Goal: Task Accomplishment & Management: Complete application form

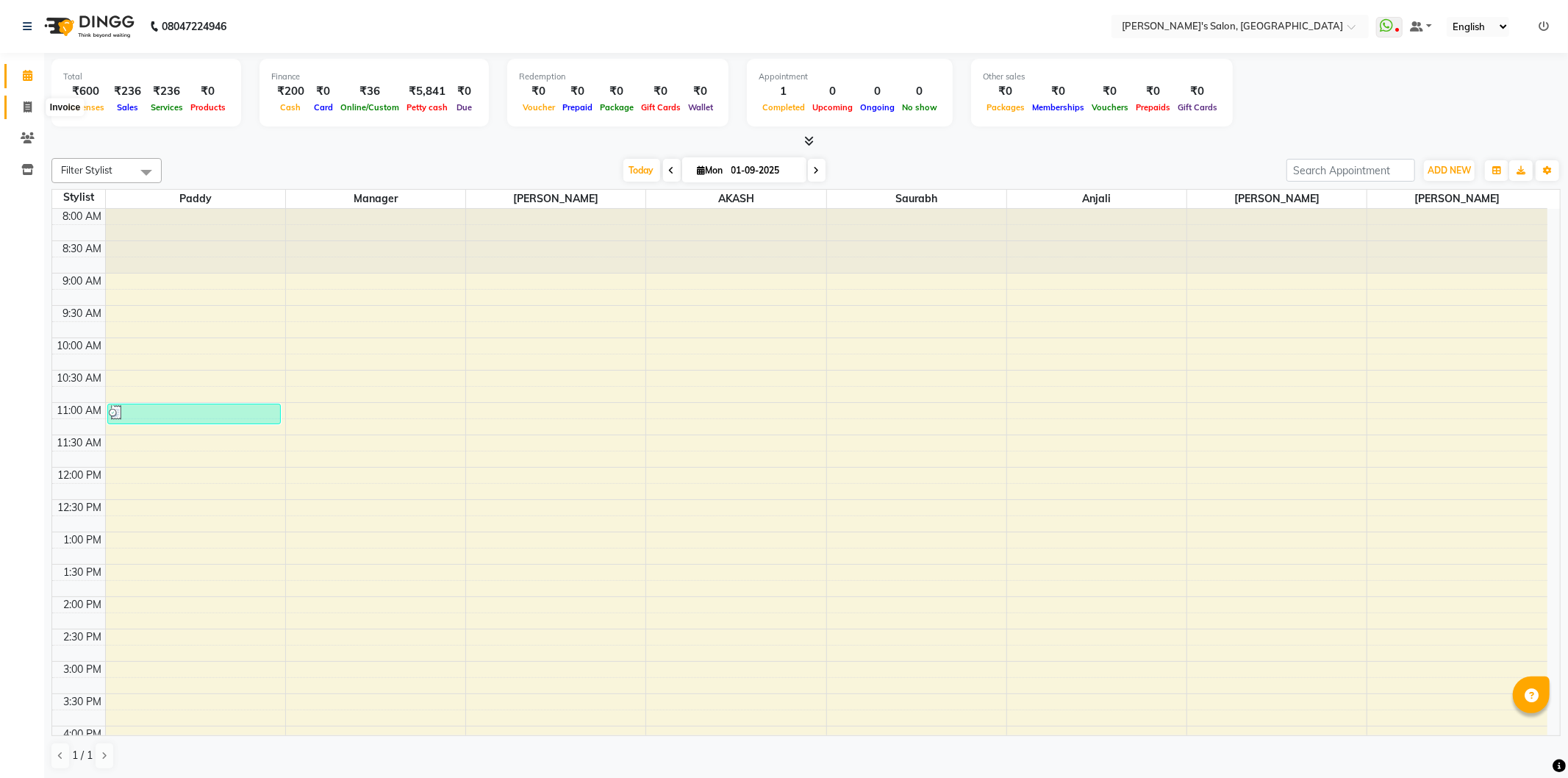
click at [25, 113] on span at bounding box center [28, 107] width 26 height 17
select select "service"
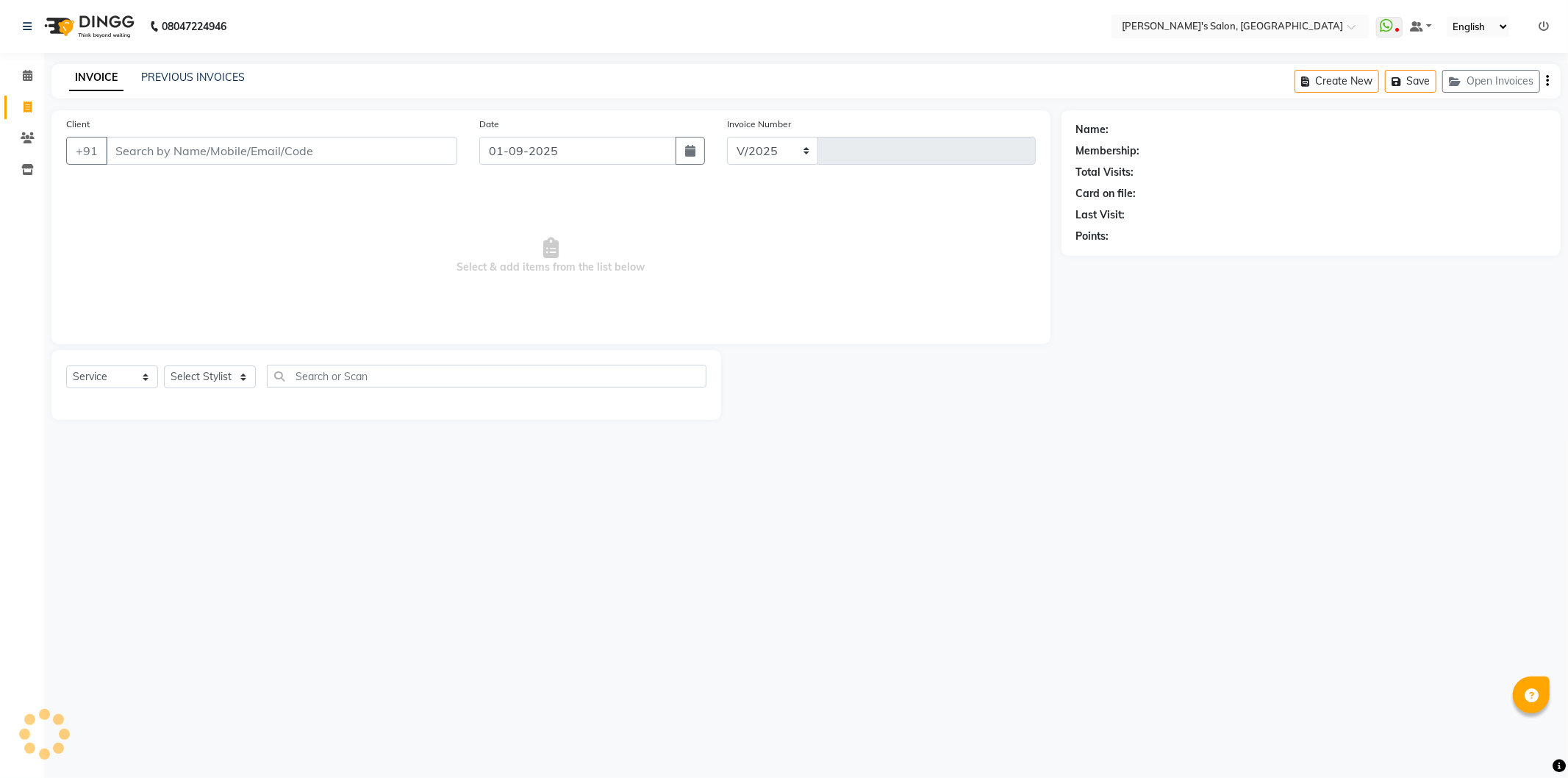
select select "7366"
type input "1239"
click at [140, 148] on input "Client" at bounding box center [281, 151] width 352 height 28
type input "9872180169"
click at [412, 159] on button "Add Client" at bounding box center [419, 151] width 76 height 28
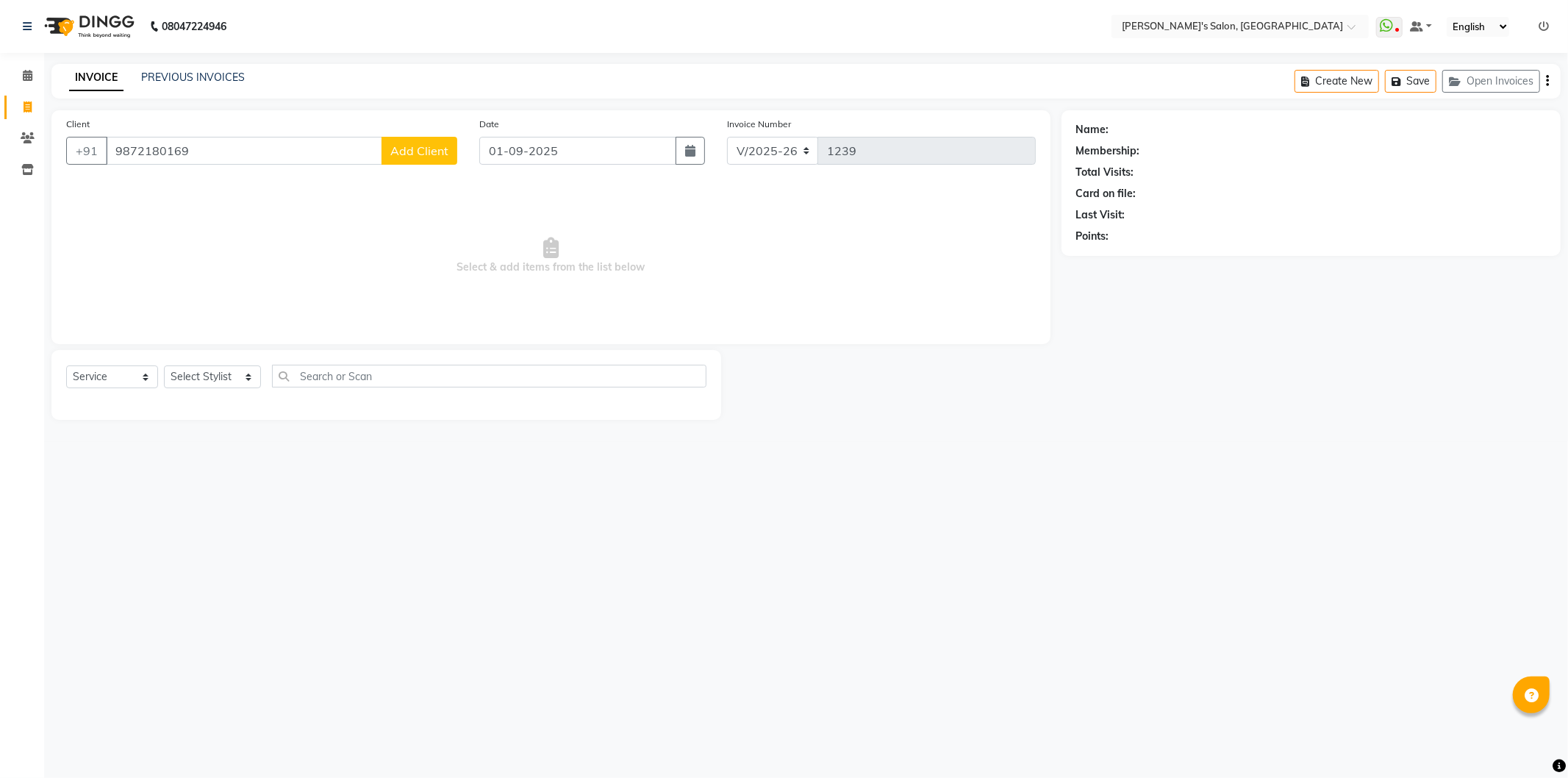
select select "22"
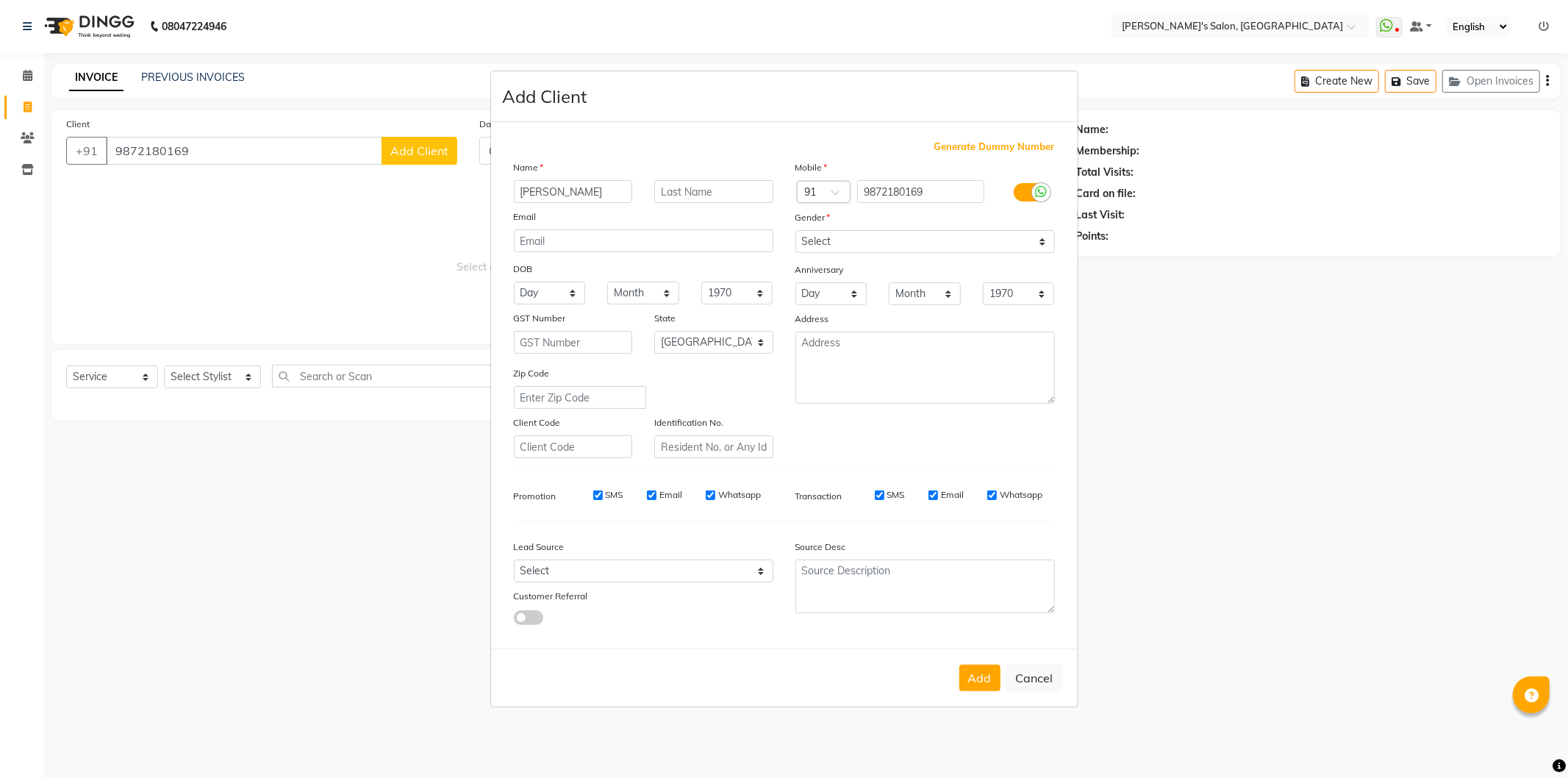
type input "[PERSON_NAME]"
click at [670, 189] on input "text" at bounding box center [714, 191] width 119 height 23
type input "mam 06"
click at [816, 239] on select "Select [DEMOGRAPHIC_DATA] [DEMOGRAPHIC_DATA] Other Prefer Not To Say" at bounding box center [924, 241] width 259 height 23
select select "[DEMOGRAPHIC_DATA]"
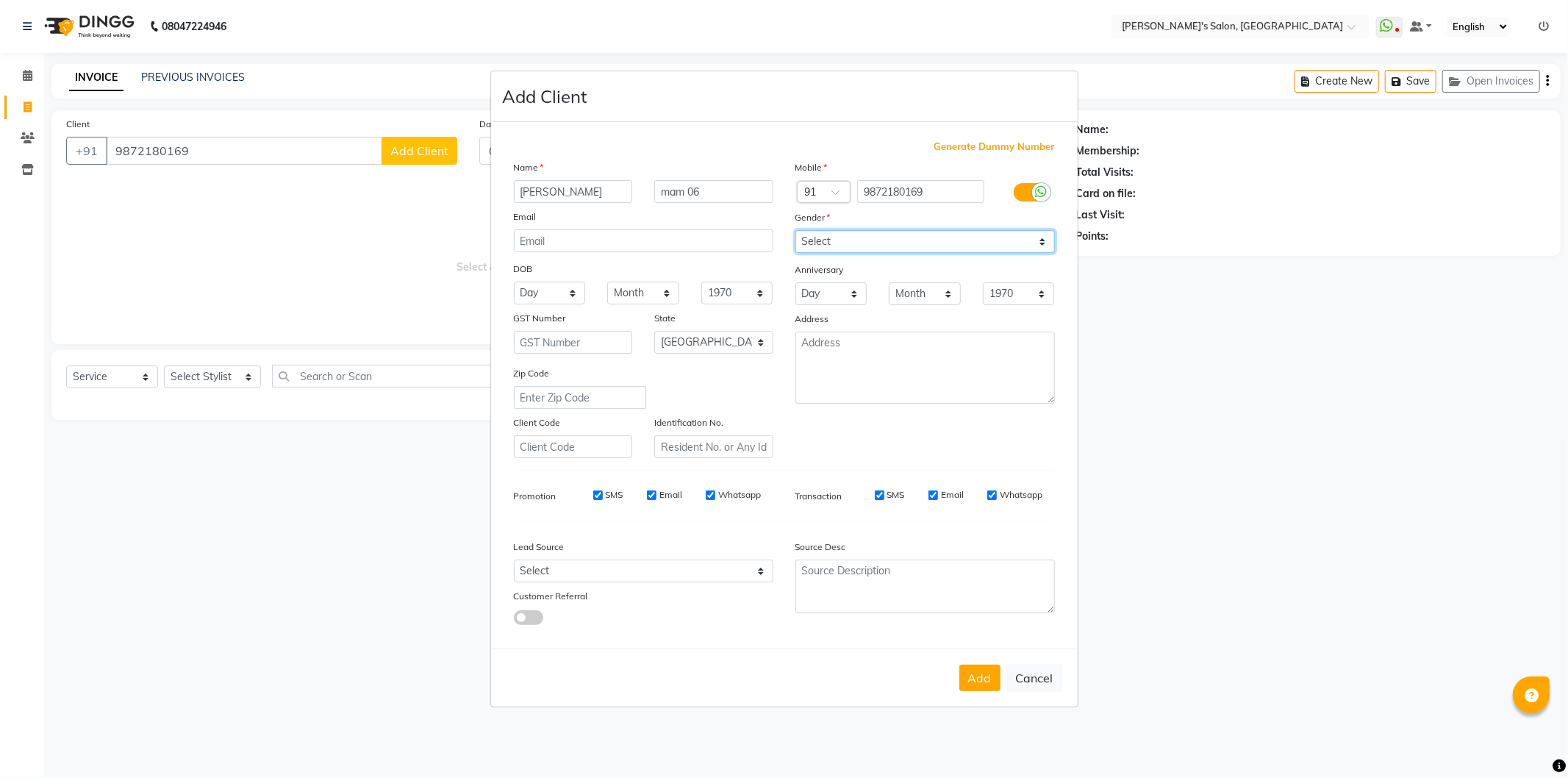
click at [795, 230] on select "Select [DEMOGRAPHIC_DATA] [DEMOGRAPHIC_DATA] Other Prefer Not To Say" at bounding box center [924, 241] width 259 height 23
click at [990, 678] on button "Add" at bounding box center [980, 677] width 41 height 27
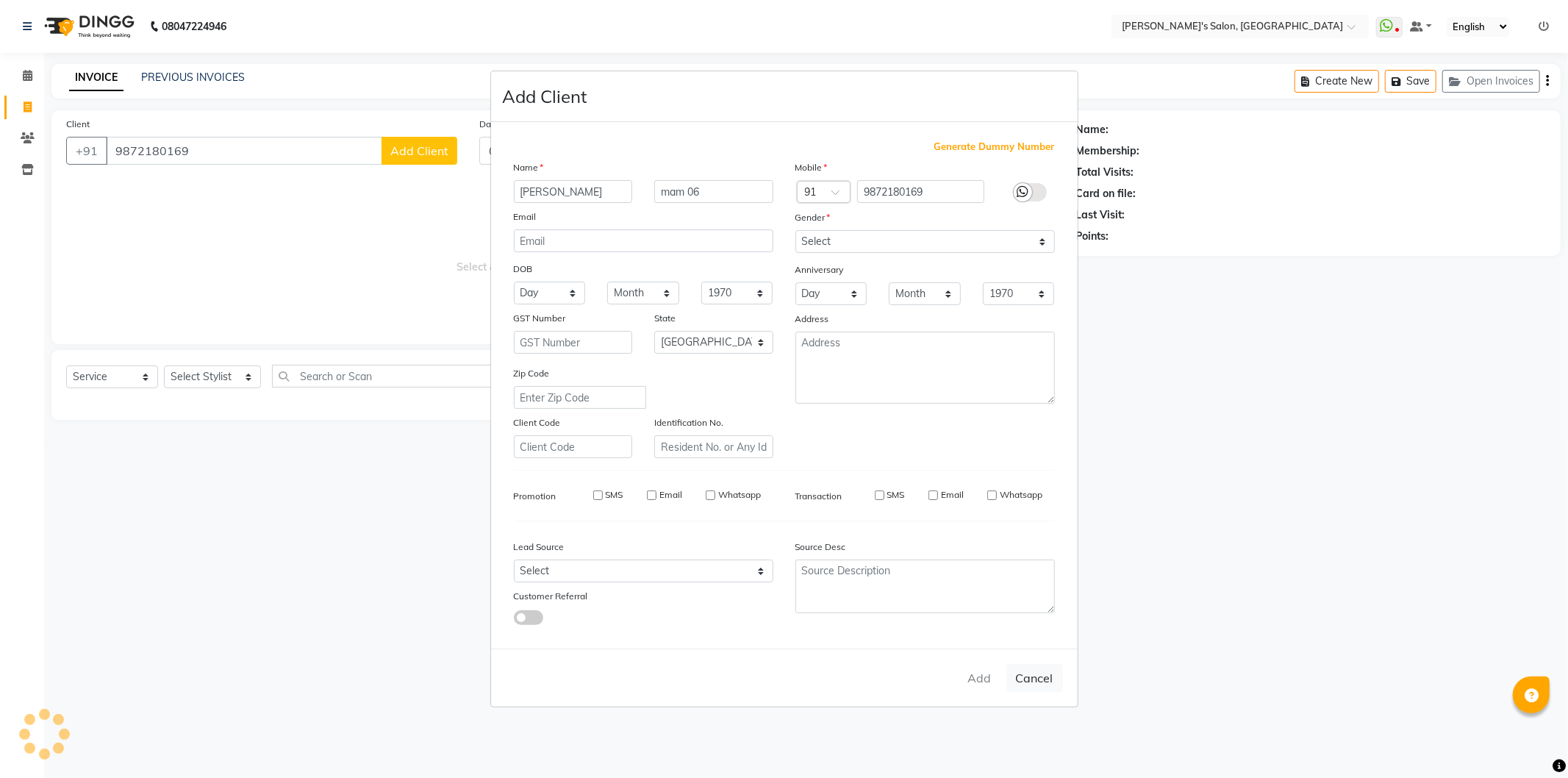
type input "98******69"
select select
select select "null"
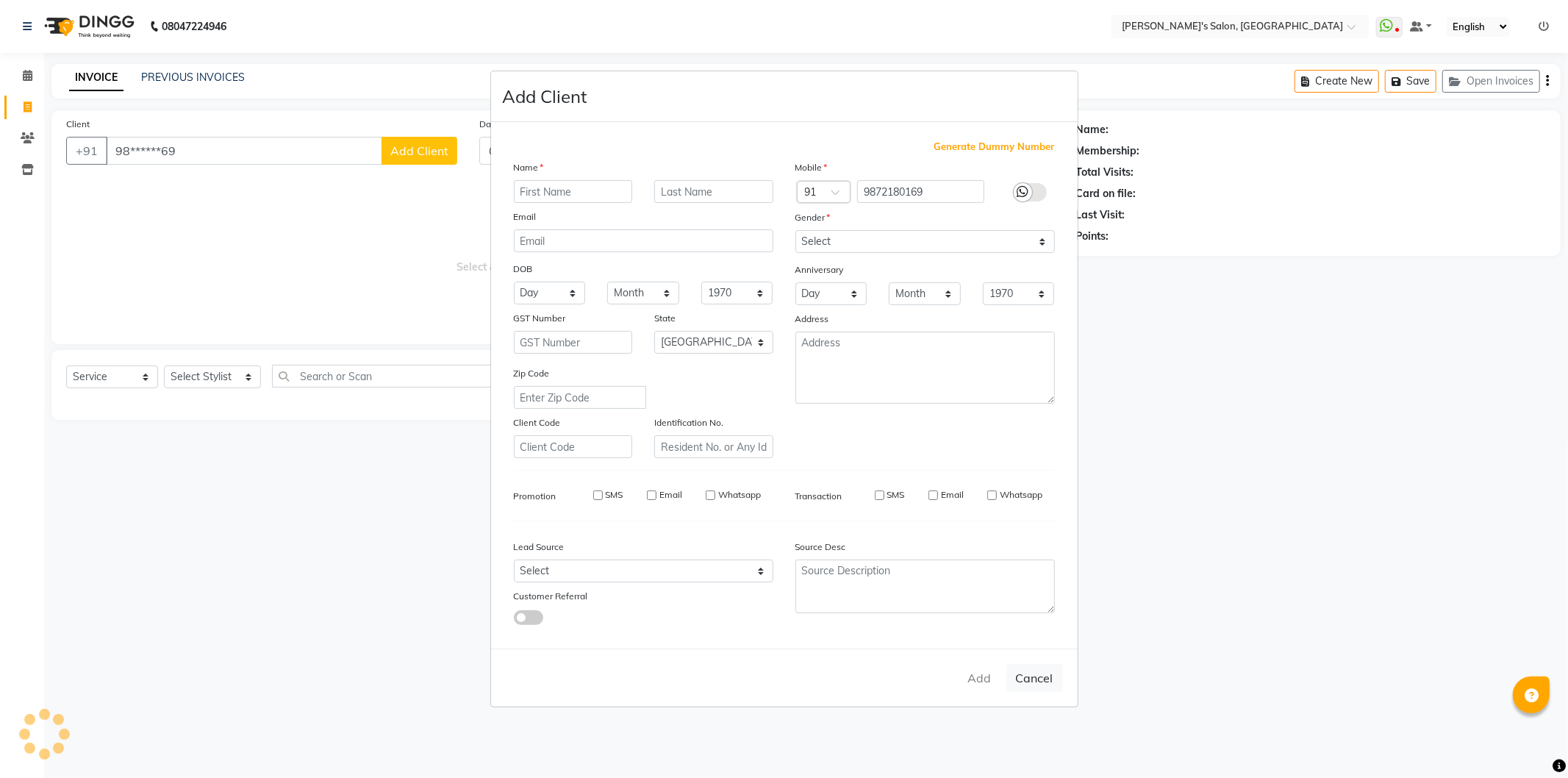
select select
checkbox input "false"
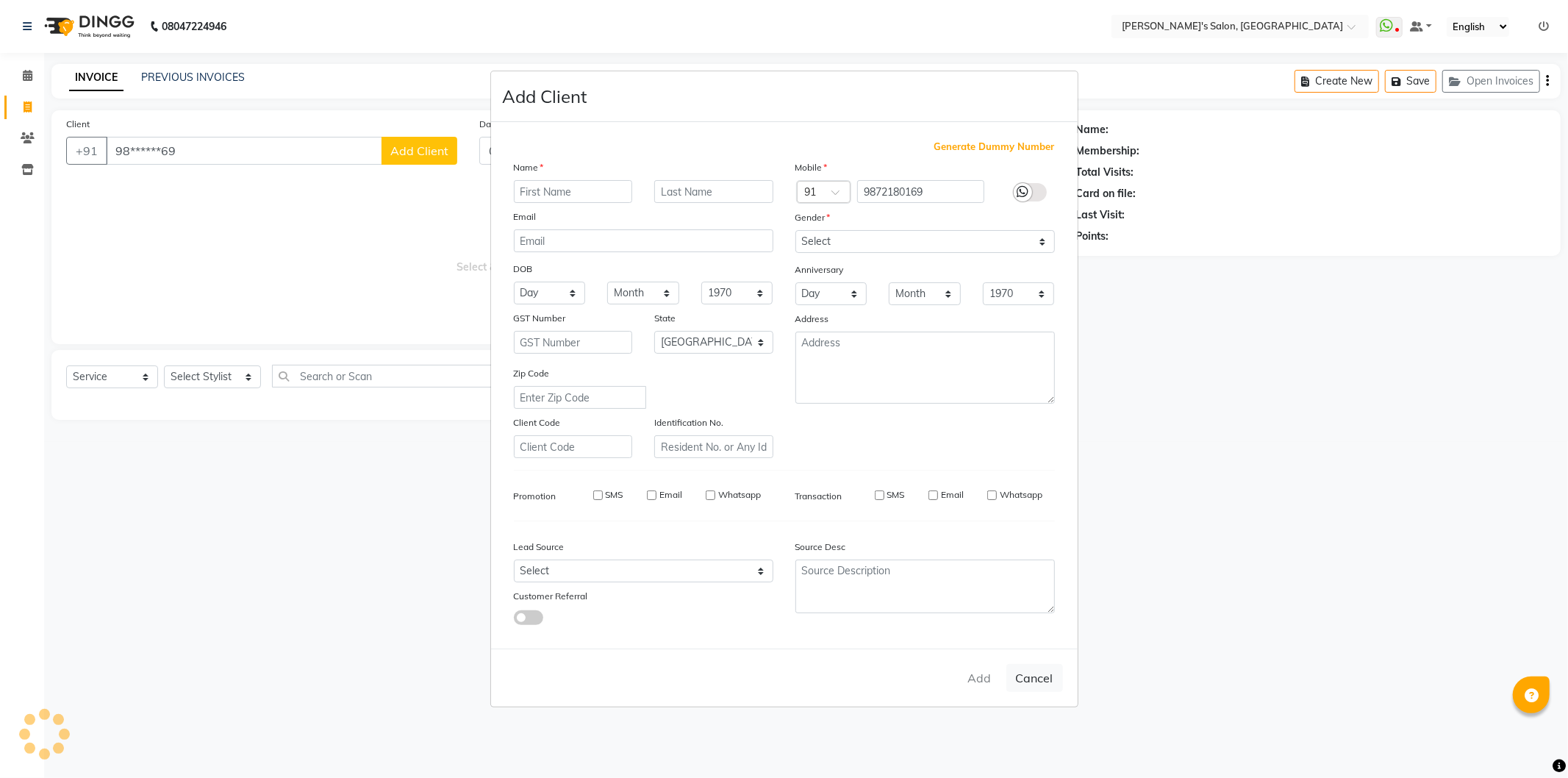
checkbox input "false"
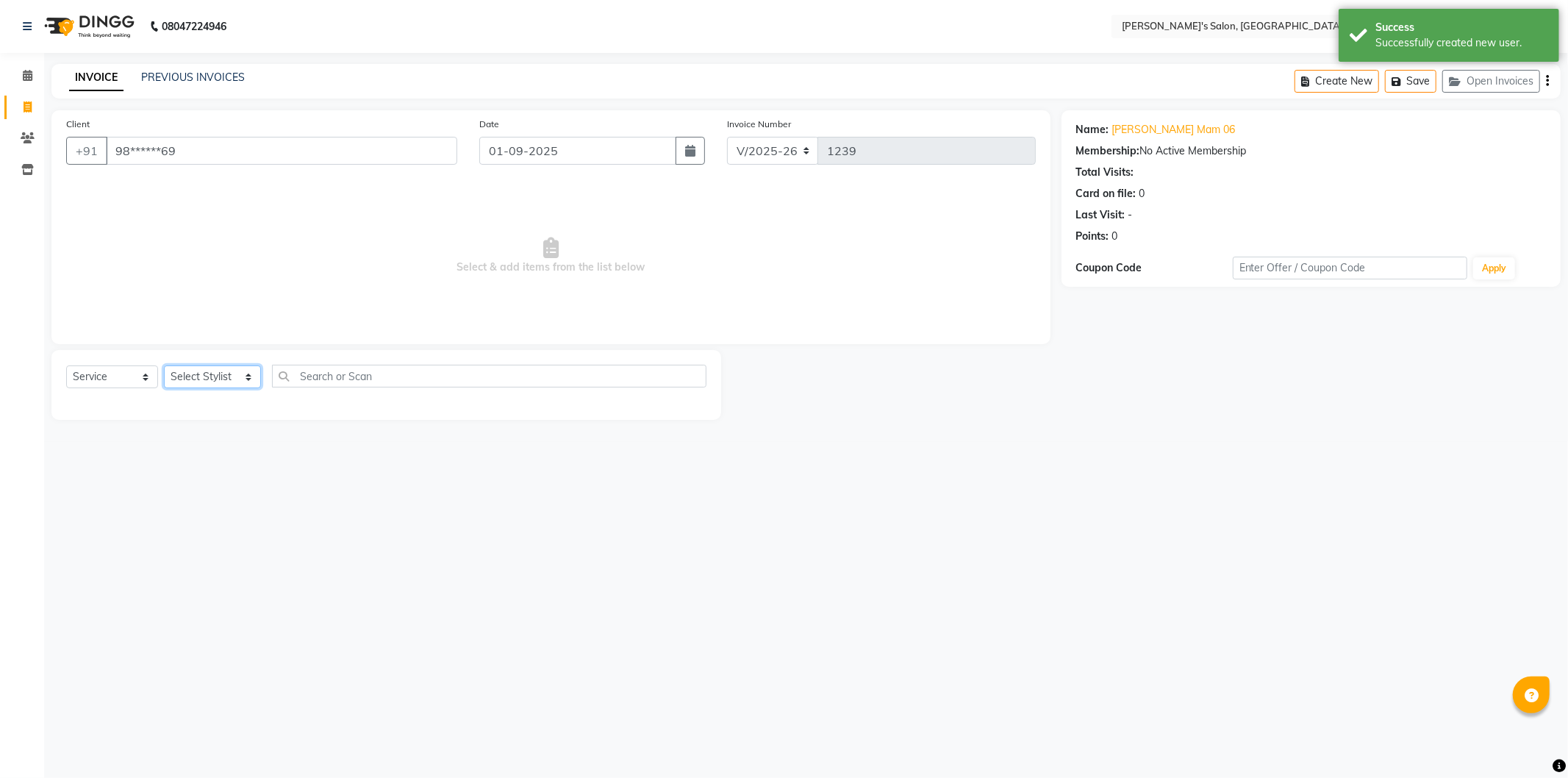
click at [257, 381] on select "Select Stylist AKASH ANIL KONDHAMANGALE Anjali Manager [PERSON_NAME] [PERSON_NA…" at bounding box center [212, 377] width 97 height 23
select select "85546"
click at [164, 366] on select "Select Stylist AKASH ANIL KONDHAMANGALE Anjali Manager [PERSON_NAME] [PERSON_NA…" at bounding box center [212, 377] width 97 height 23
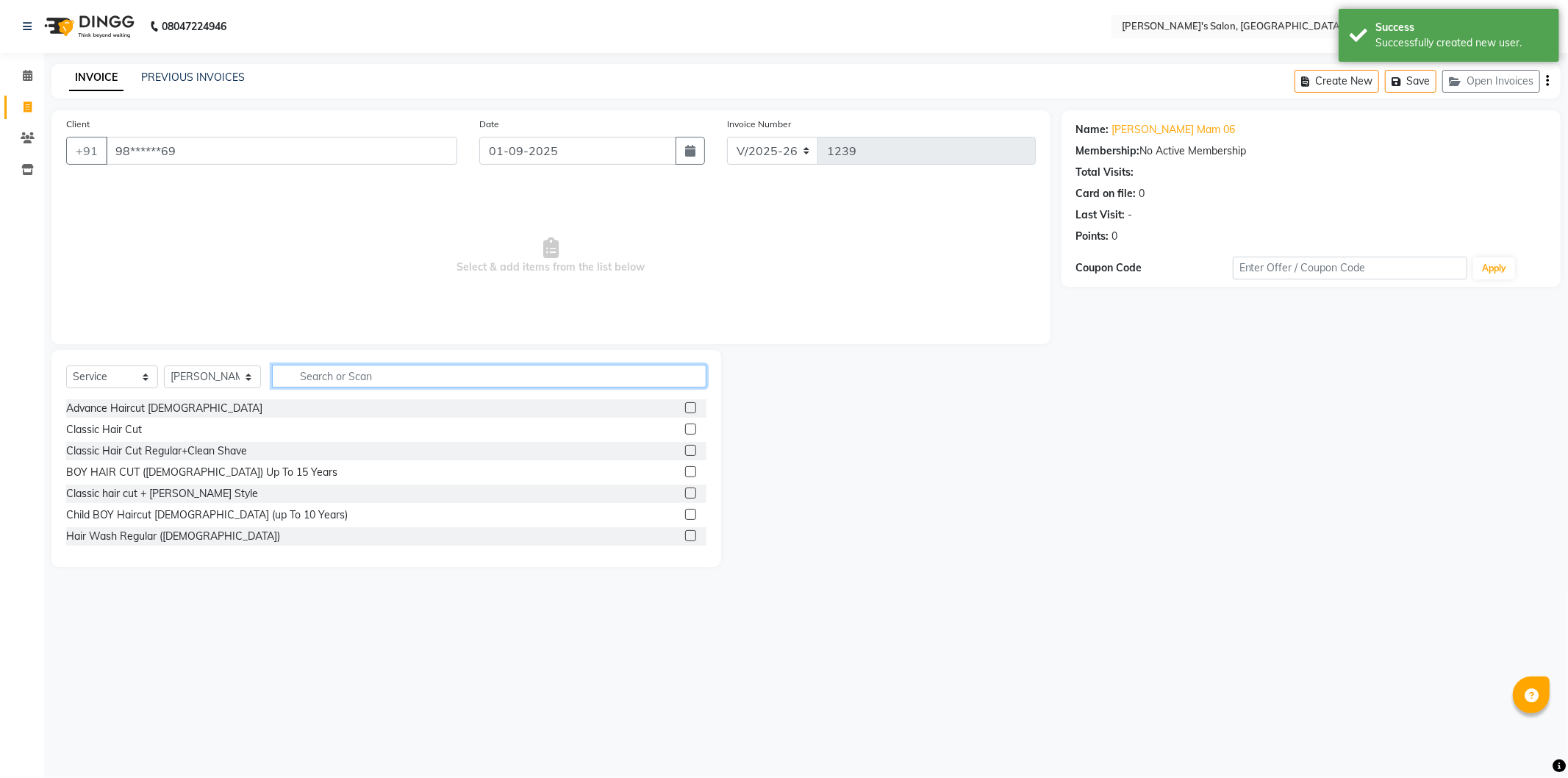
click at [341, 371] on input "text" at bounding box center [489, 376] width 435 height 23
type input "threa"
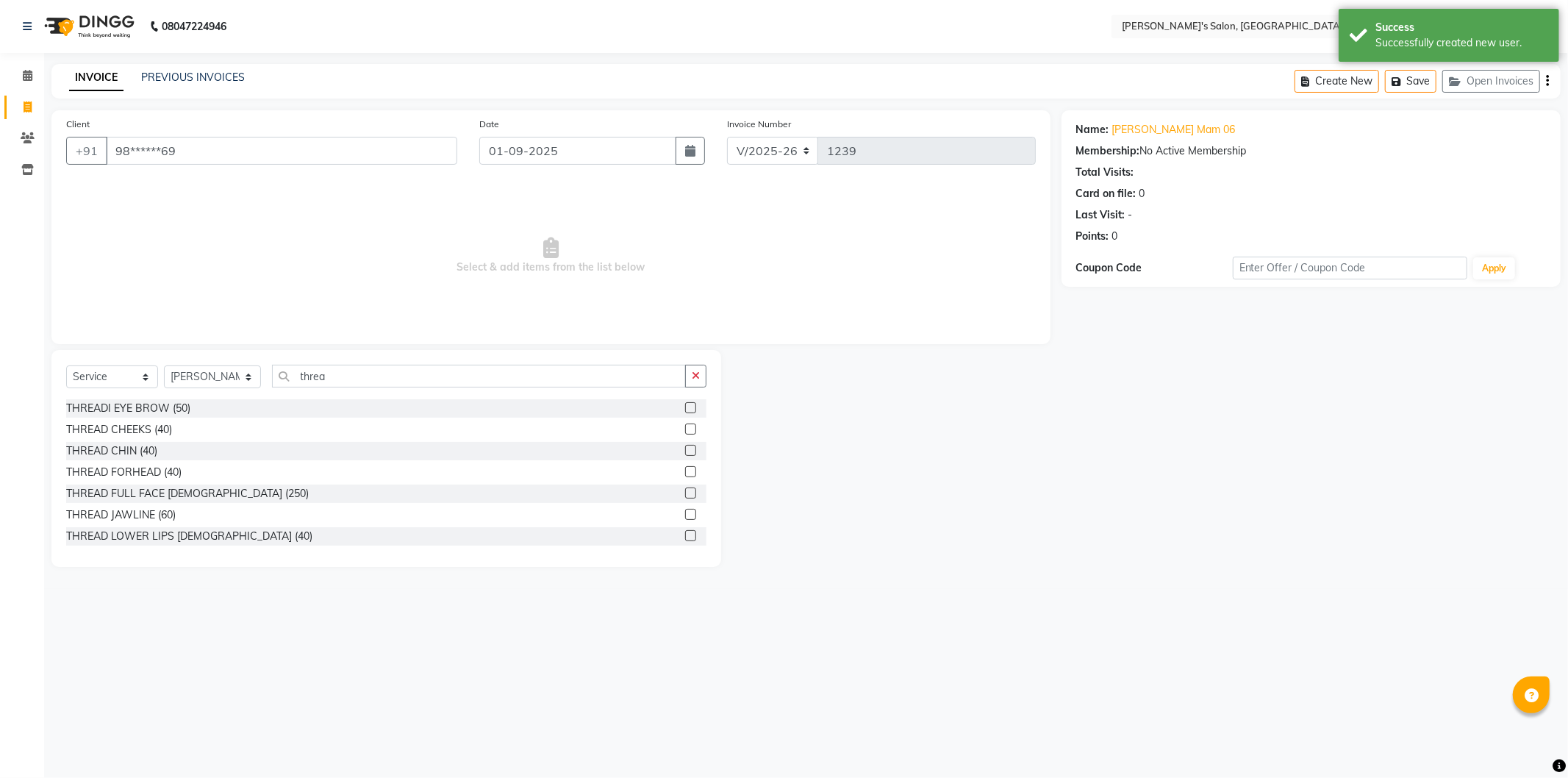
click at [685, 408] on label at bounding box center [690, 407] width 11 height 11
click at [685, 408] on input "checkbox" at bounding box center [690, 408] width 10 height 10
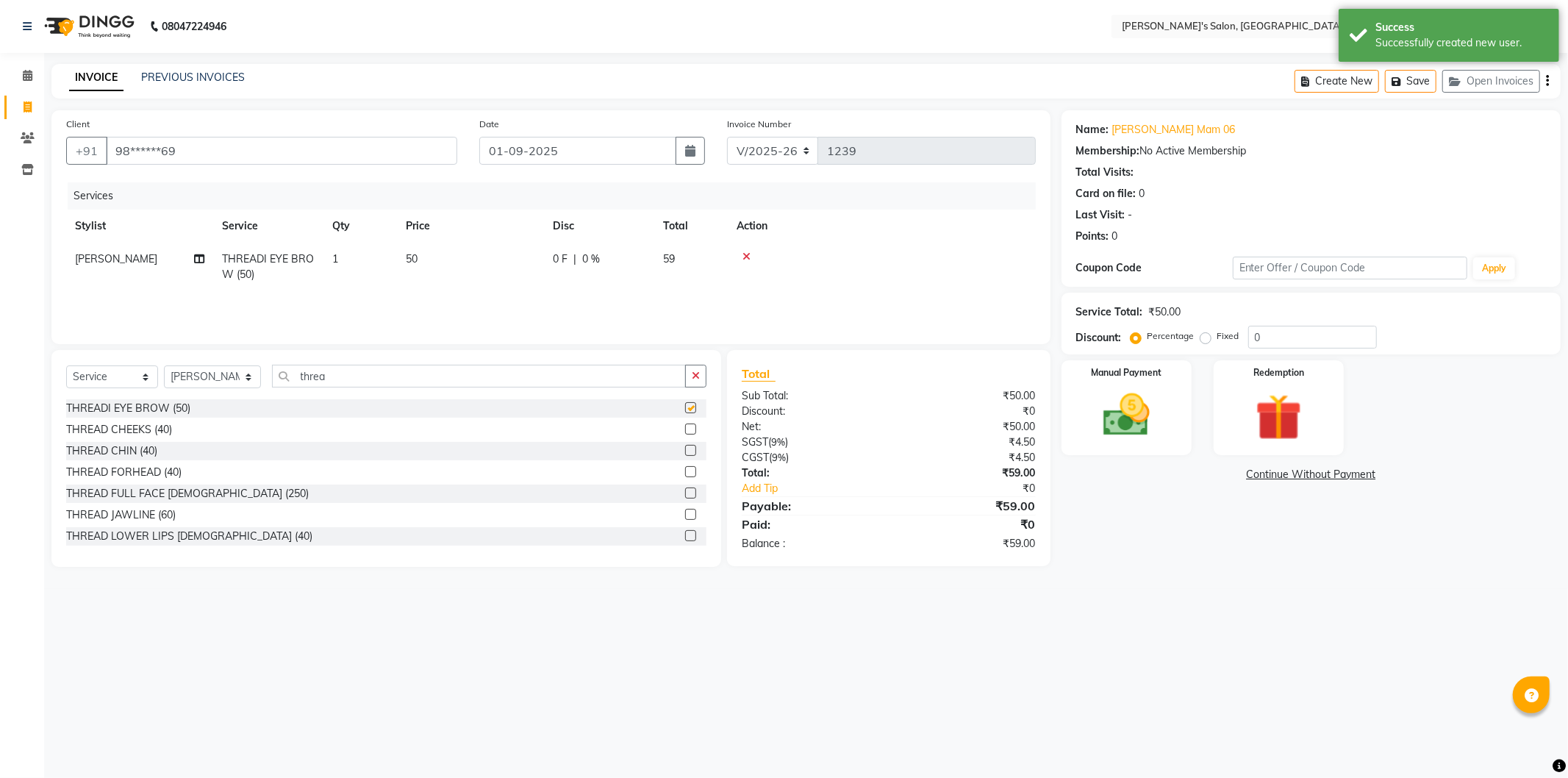
checkbox input "false"
click at [1137, 418] on img at bounding box center [1126, 415] width 79 height 56
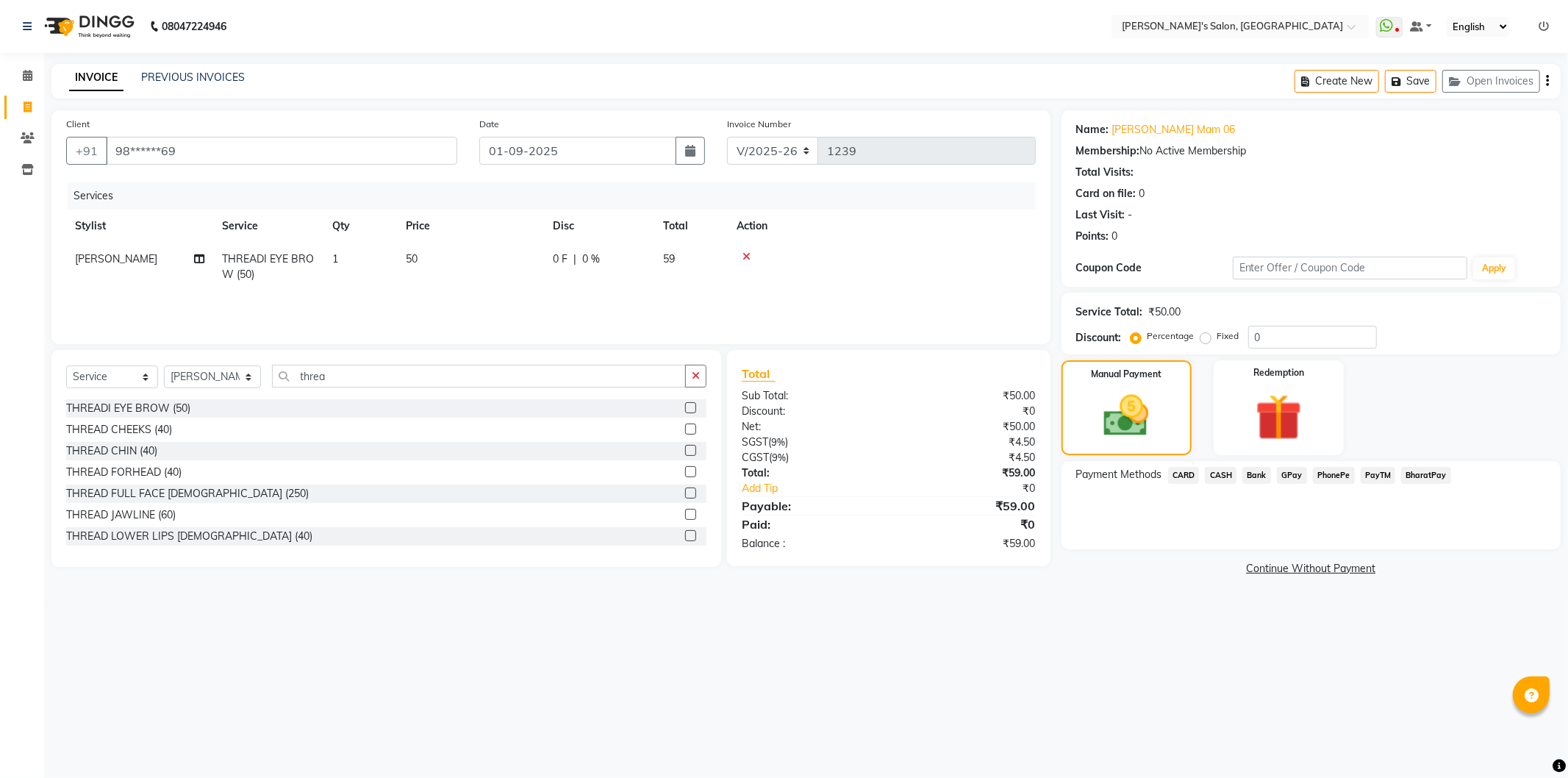
click at [1370, 475] on span "PayTM" at bounding box center [1379, 475] width 35 height 17
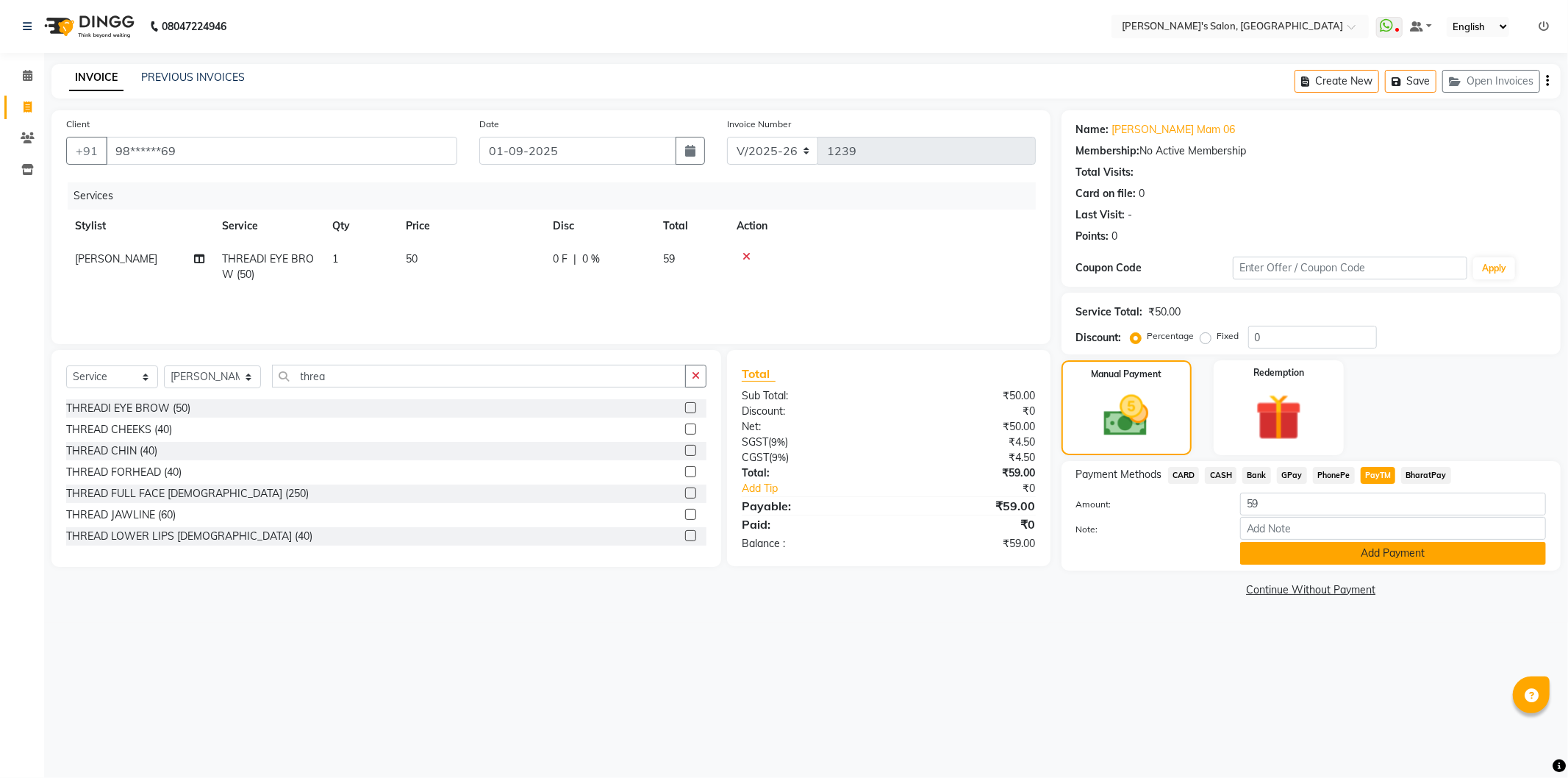
click at [1388, 550] on button "Add Payment" at bounding box center [1393, 553] width 306 height 23
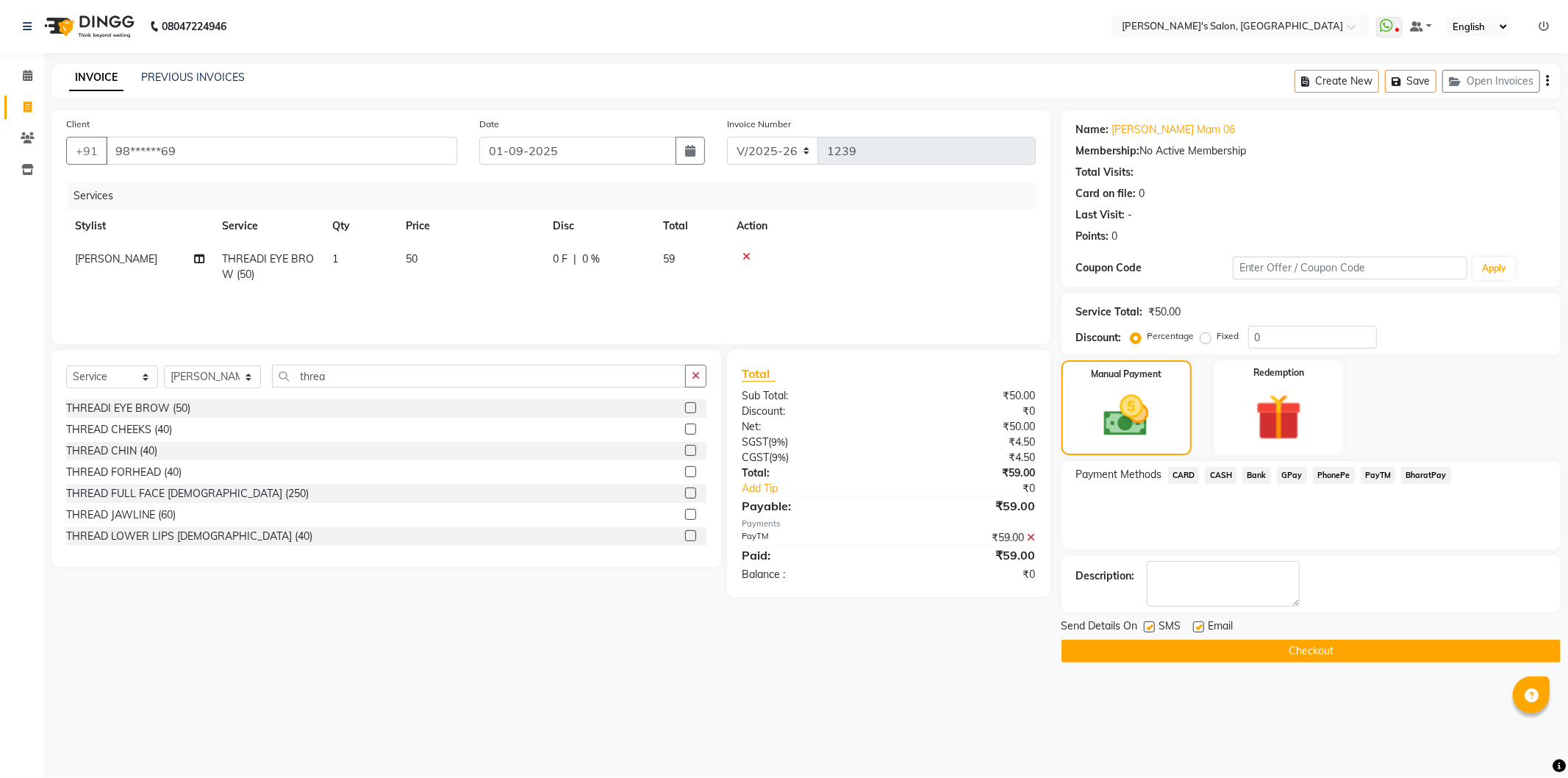
click at [1270, 642] on button "Checkout" at bounding box center [1311, 651] width 499 height 23
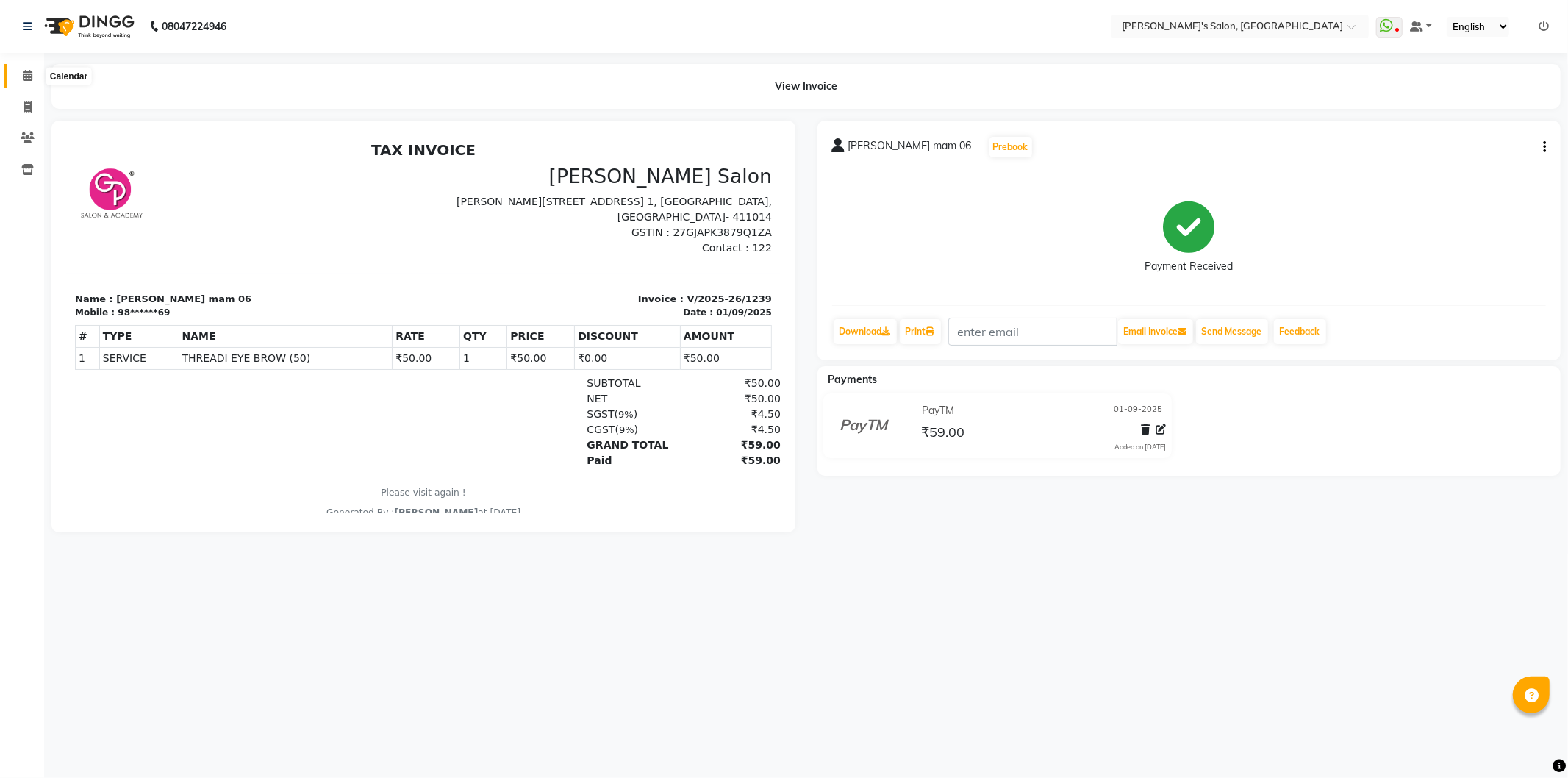
click at [31, 72] on icon at bounding box center [28, 75] width 10 height 11
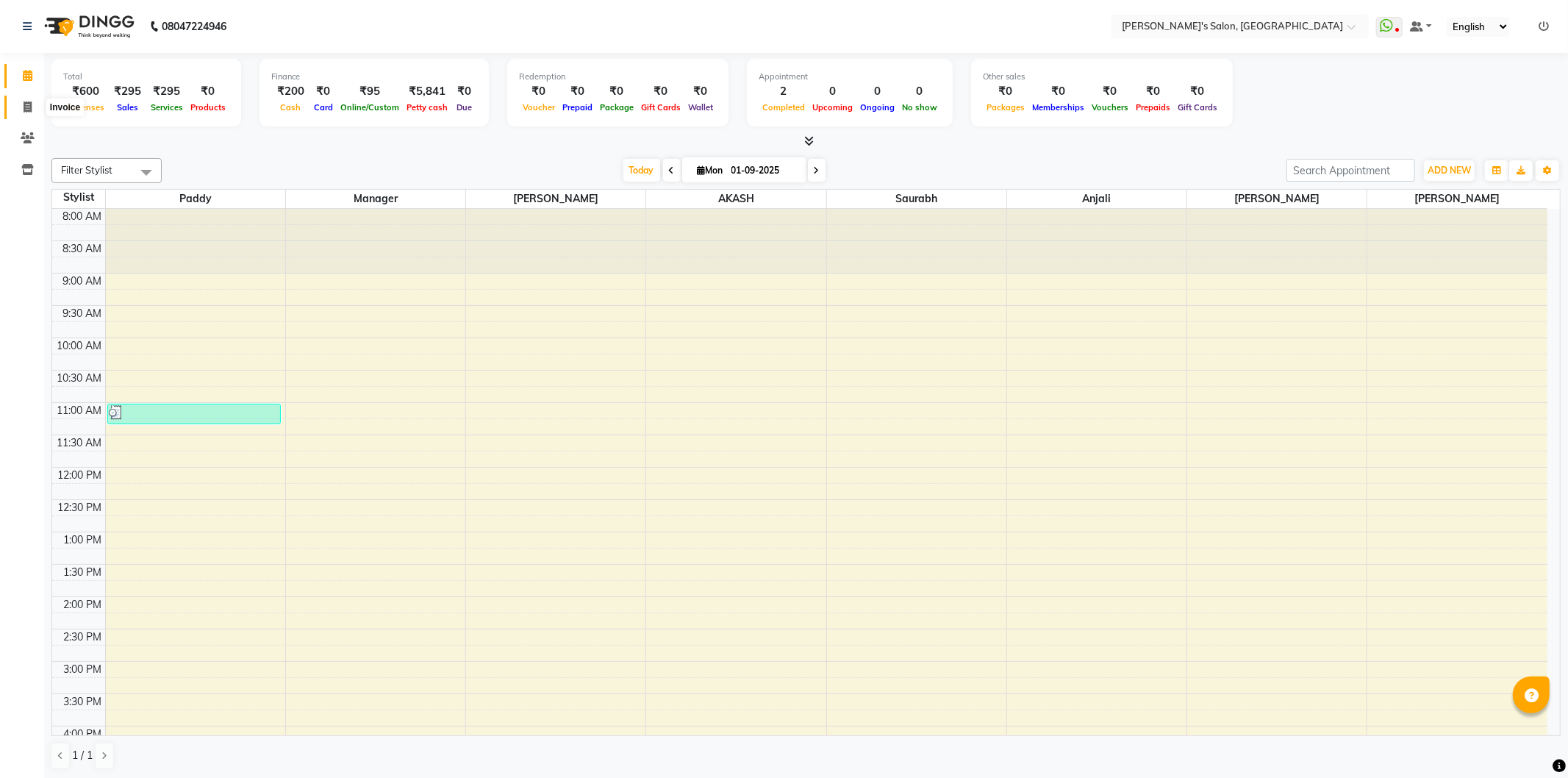
click at [31, 110] on icon at bounding box center [28, 106] width 8 height 11
select select "service"
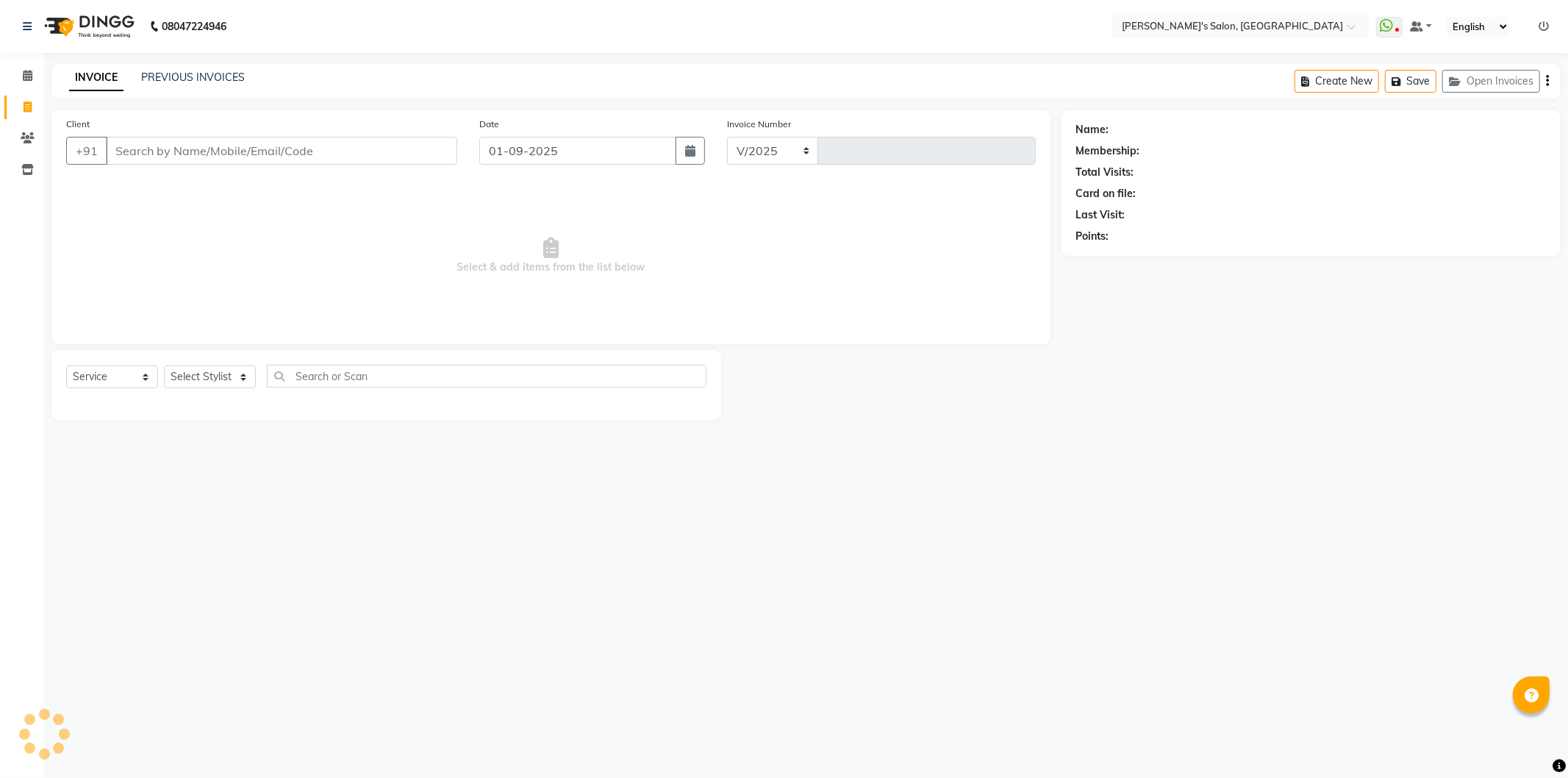
select select "7366"
type input "1240"
click at [244, 384] on select "Select Stylist AKASH ANIL KONDHAMANGALE Anjali Manager [PERSON_NAME] [PERSON_NA…" at bounding box center [212, 377] width 97 height 23
select select "44199"
click at [164, 366] on select "Select Stylist AKASH ANIL KONDHAMANGALE Anjali Manager [PERSON_NAME] [PERSON_NA…" at bounding box center [212, 377] width 97 height 23
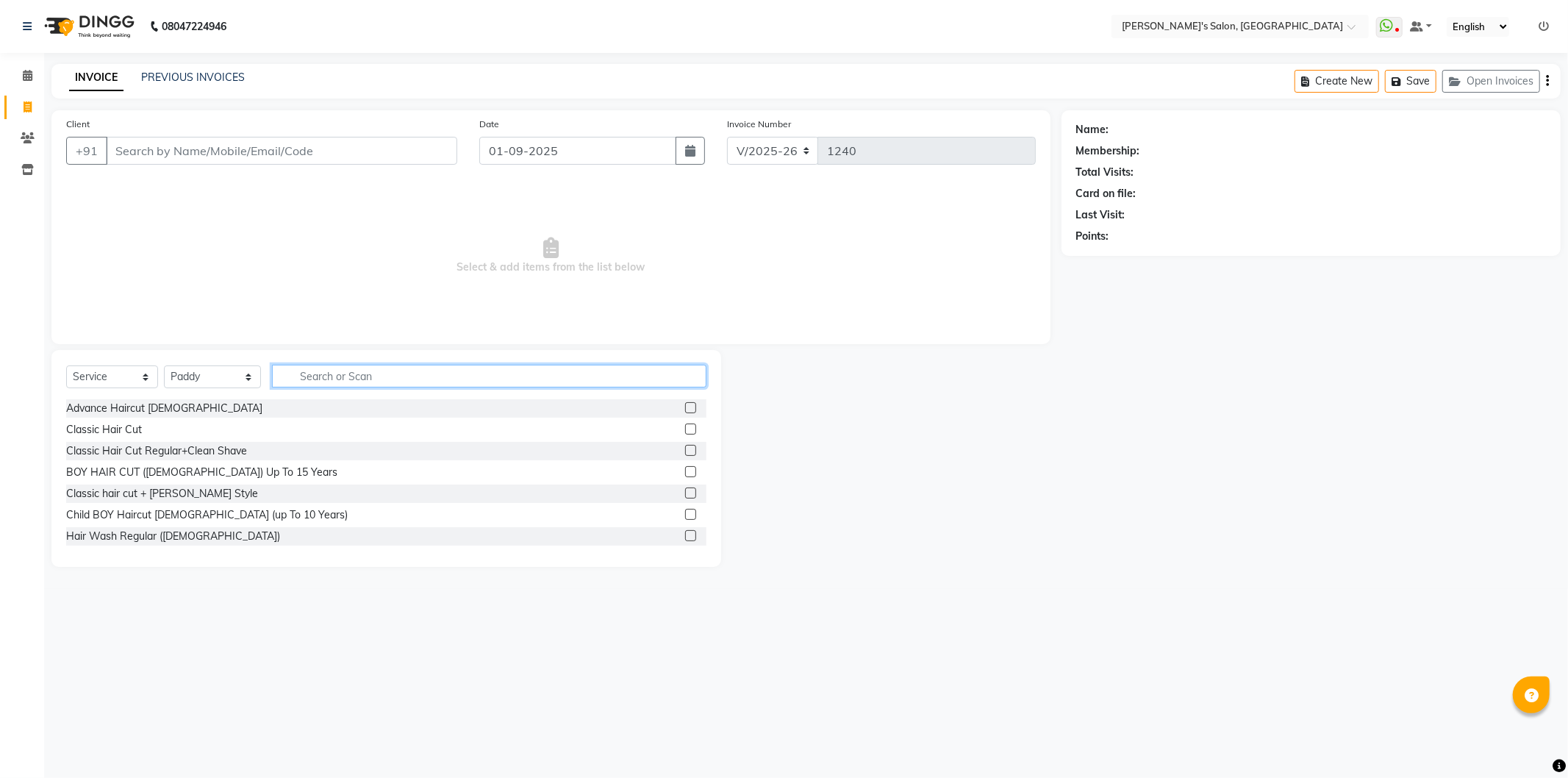
click at [329, 378] on input "text" at bounding box center [489, 376] width 435 height 23
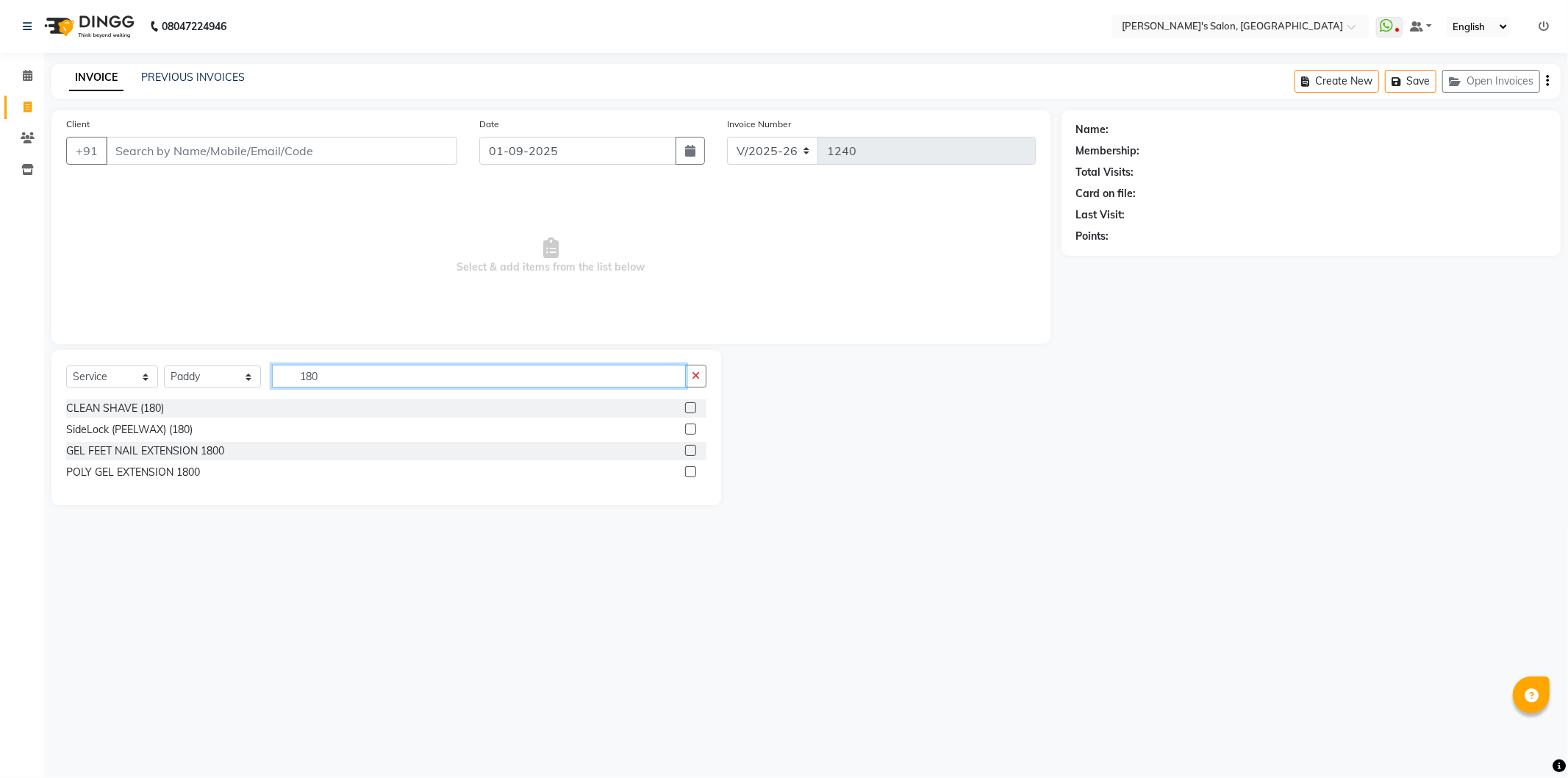
type input "180"
click at [691, 410] on label at bounding box center [690, 407] width 11 height 11
click at [691, 410] on input "checkbox" at bounding box center [690, 408] width 10 height 10
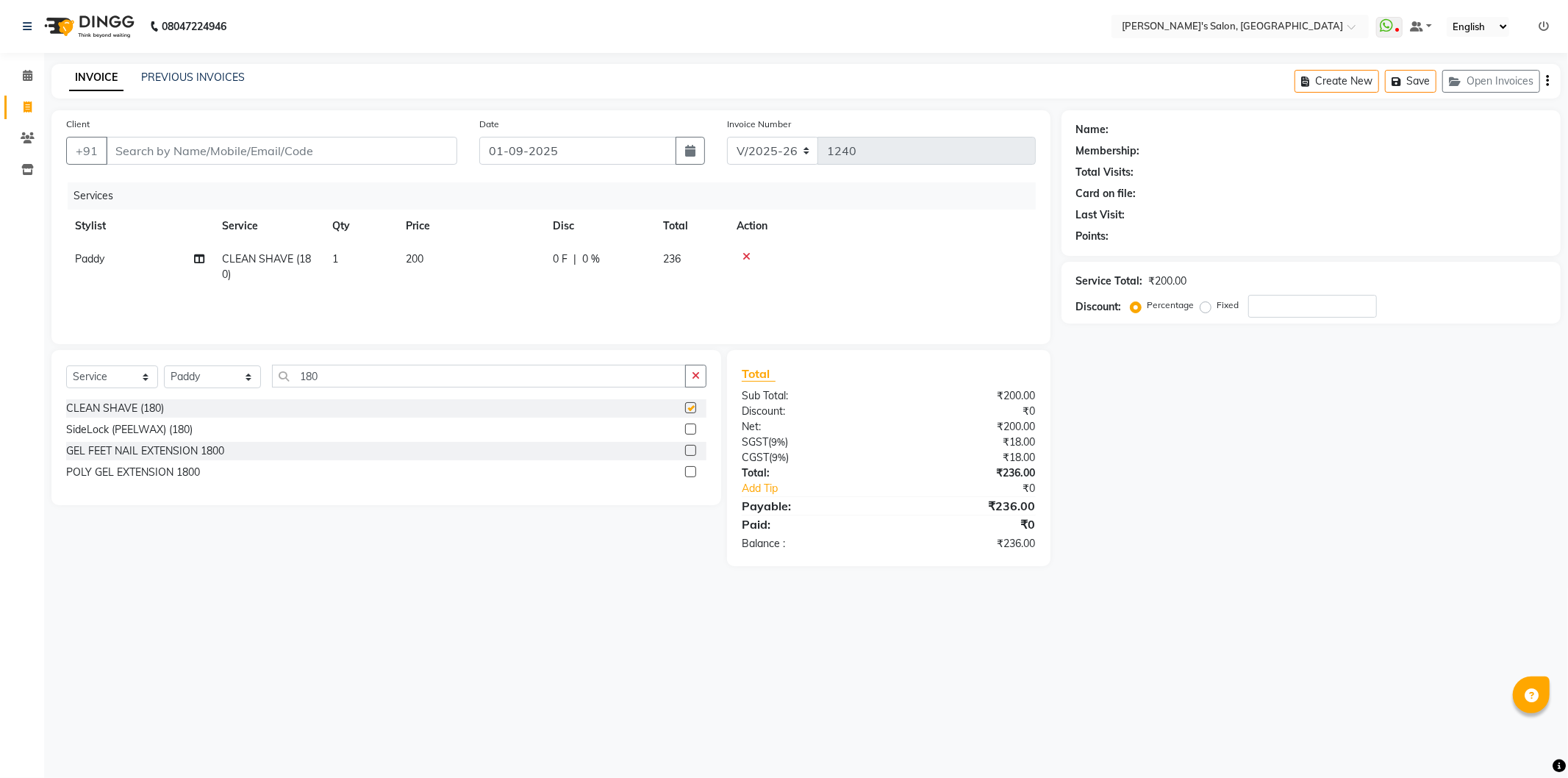
checkbox input "false"
click at [197, 149] on input "Client" at bounding box center [281, 151] width 352 height 28
click at [293, 141] on input "Client" at bounding box center [281, 151] width 352 height 28
click at [289, 143] on input "Client" at bounding box center [281, 151] width 352 height 28
type input "d"
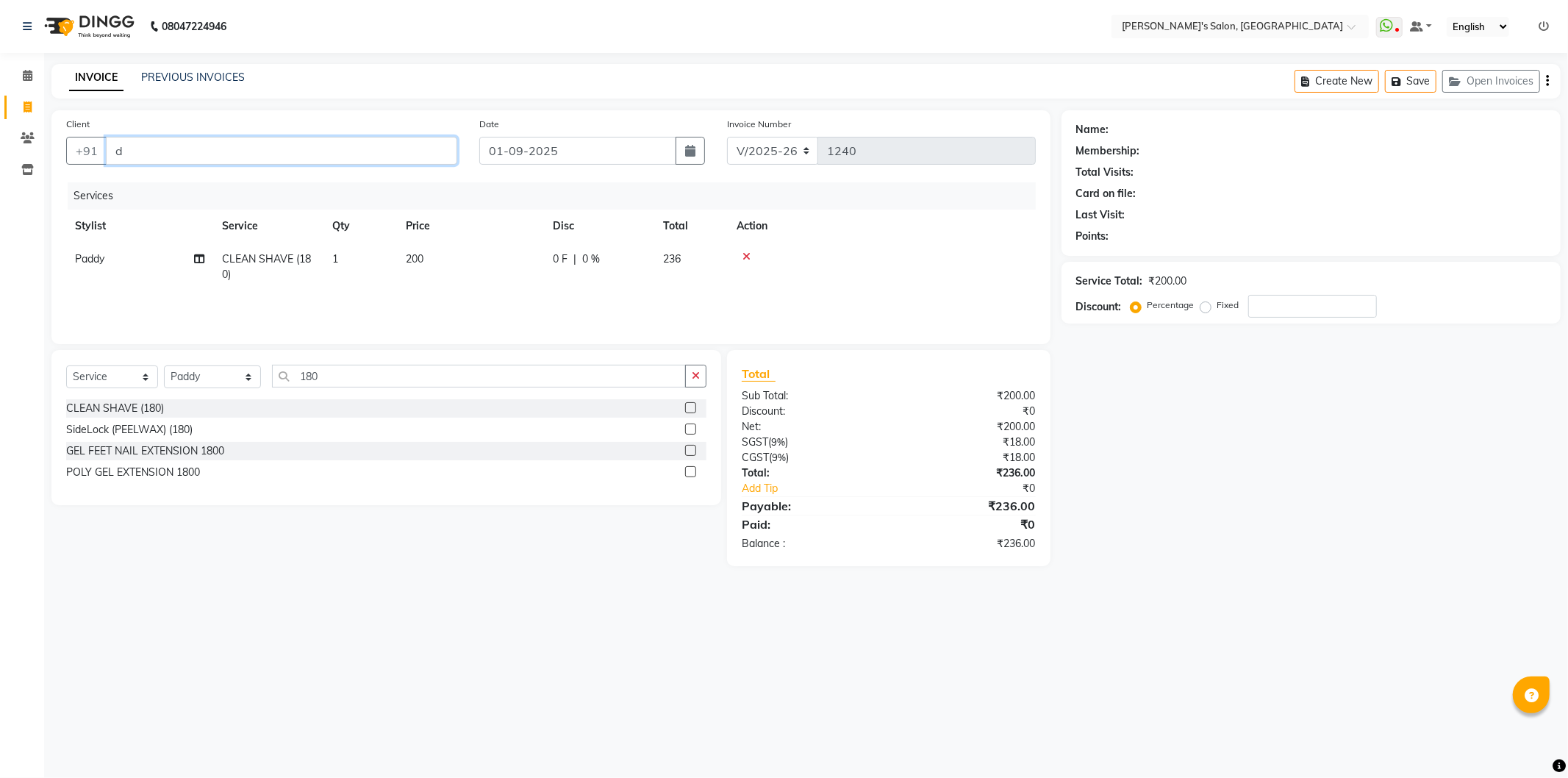
type input "0"
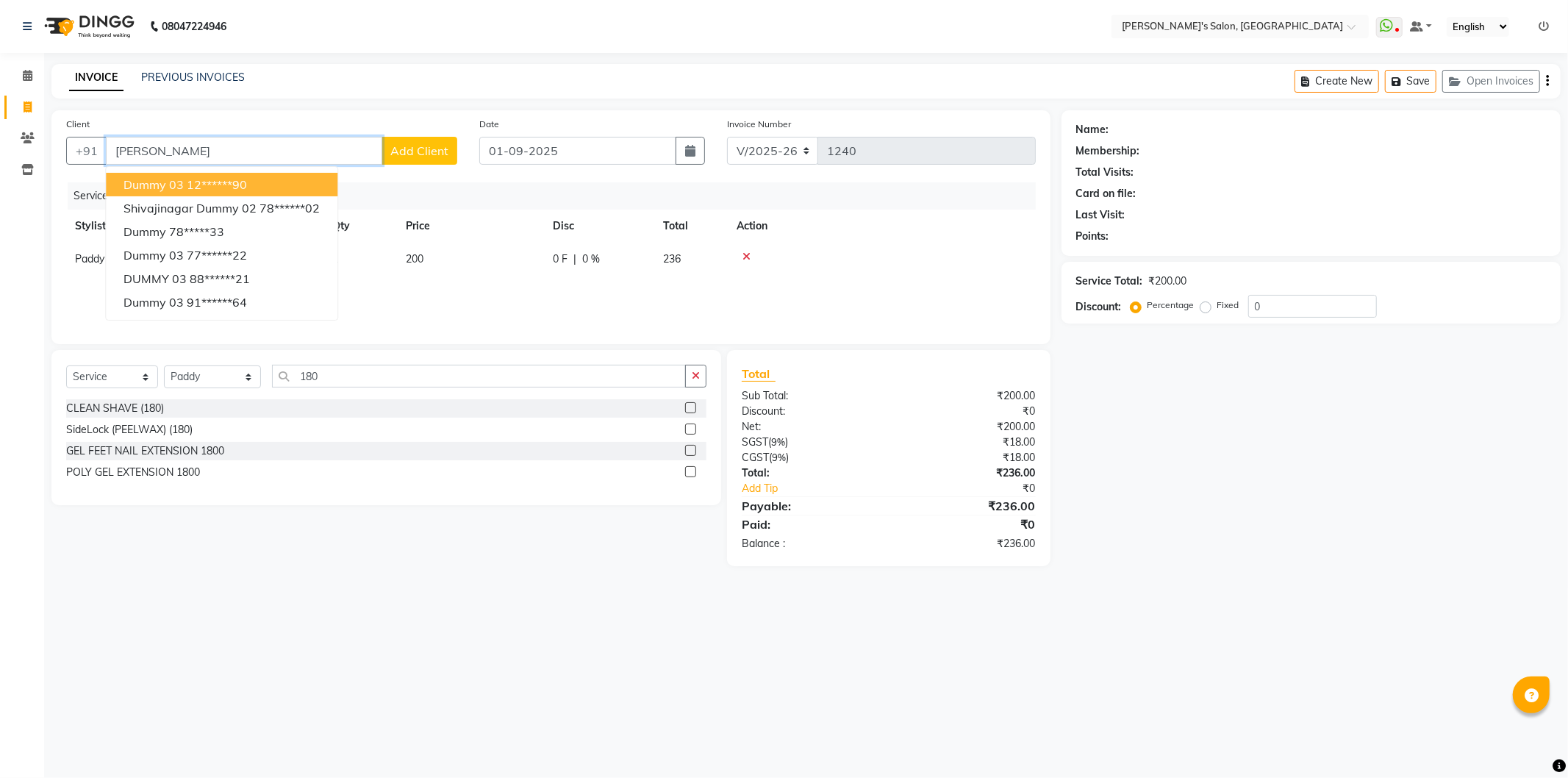
click at [230, 180] on ngb-highlight "12******90" at bounding box center [216, 184] width 60 height 15
type input "12******90"
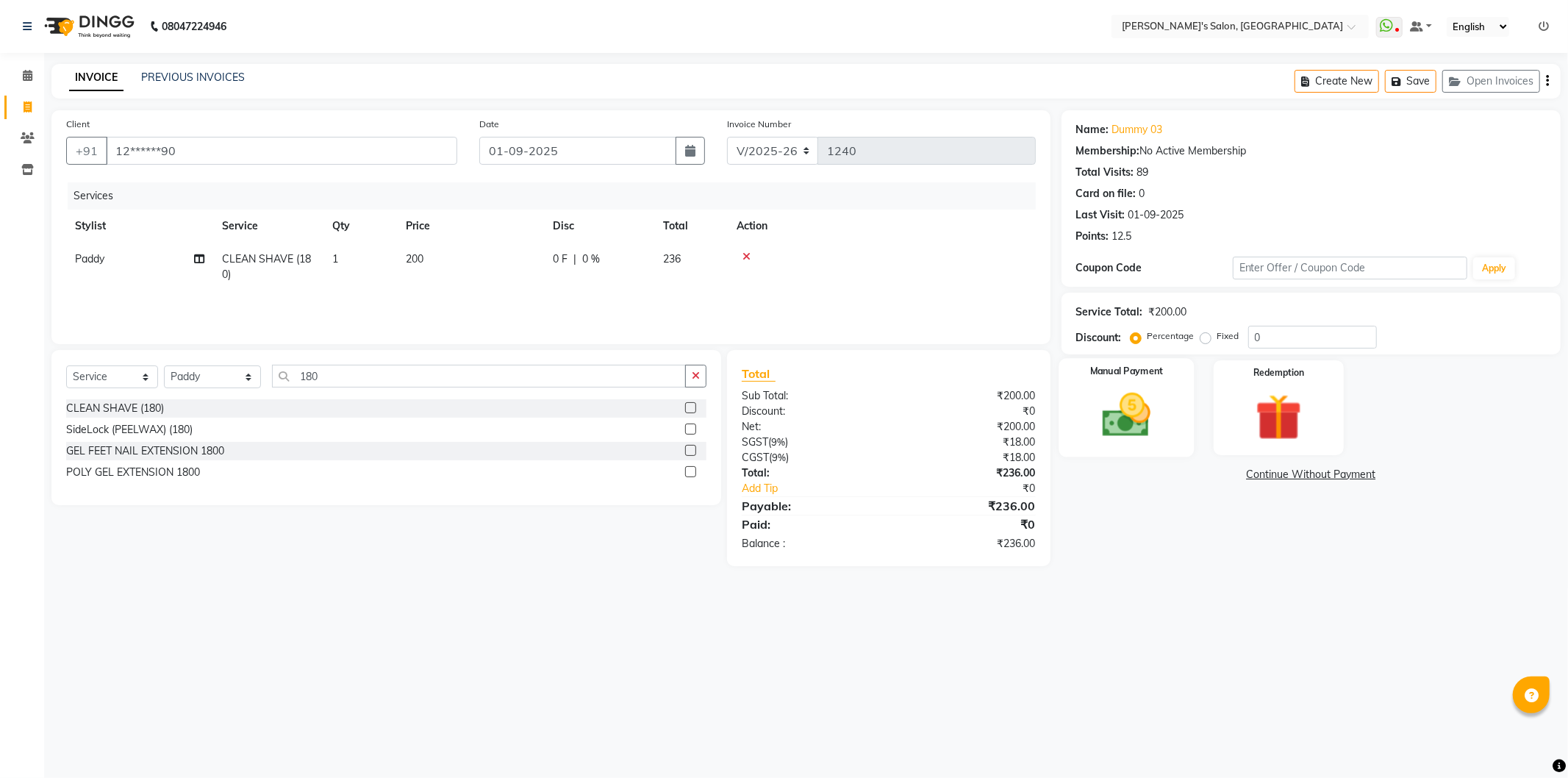
click at [1170, 415] on div "Manual Payment" at bounding box center [1125, 407] width 135 height 99
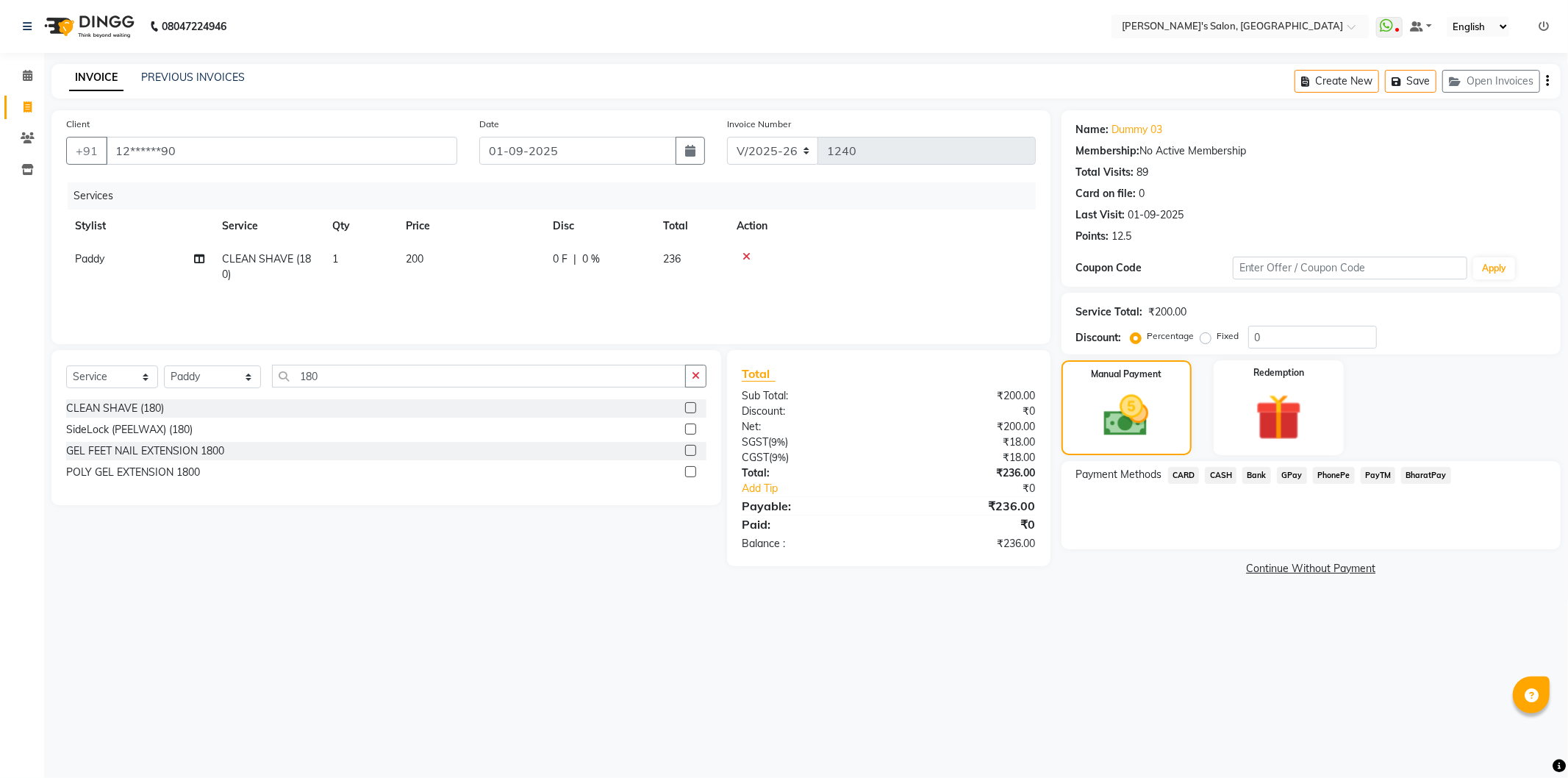
click at [1224, 475] on span "CASH" at bounding box center [1220, 475] width 32 height 17
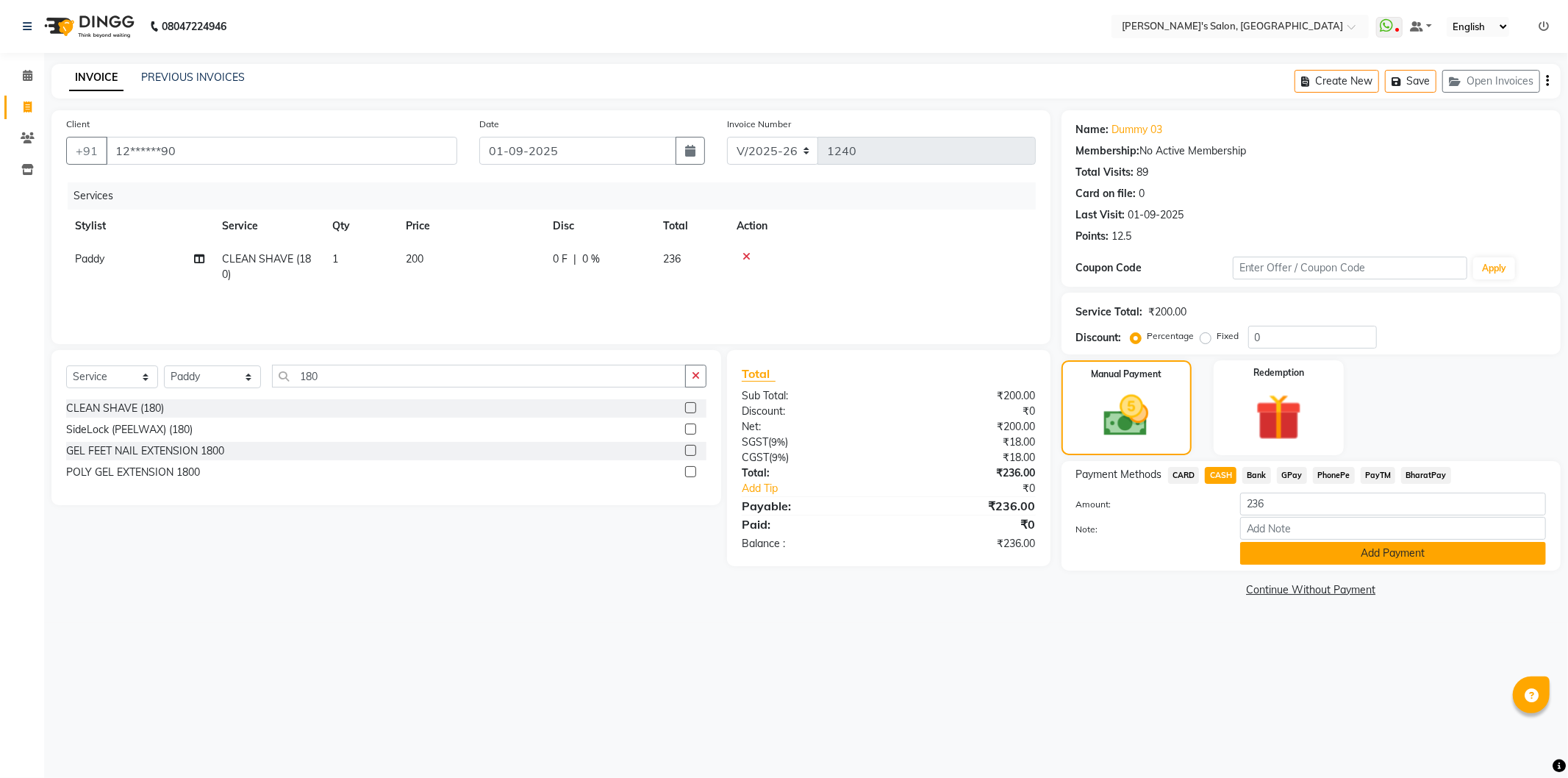
click at [1301, 557] on button "Add Payment" at bounding box center [1393, 553] width 306 height 23
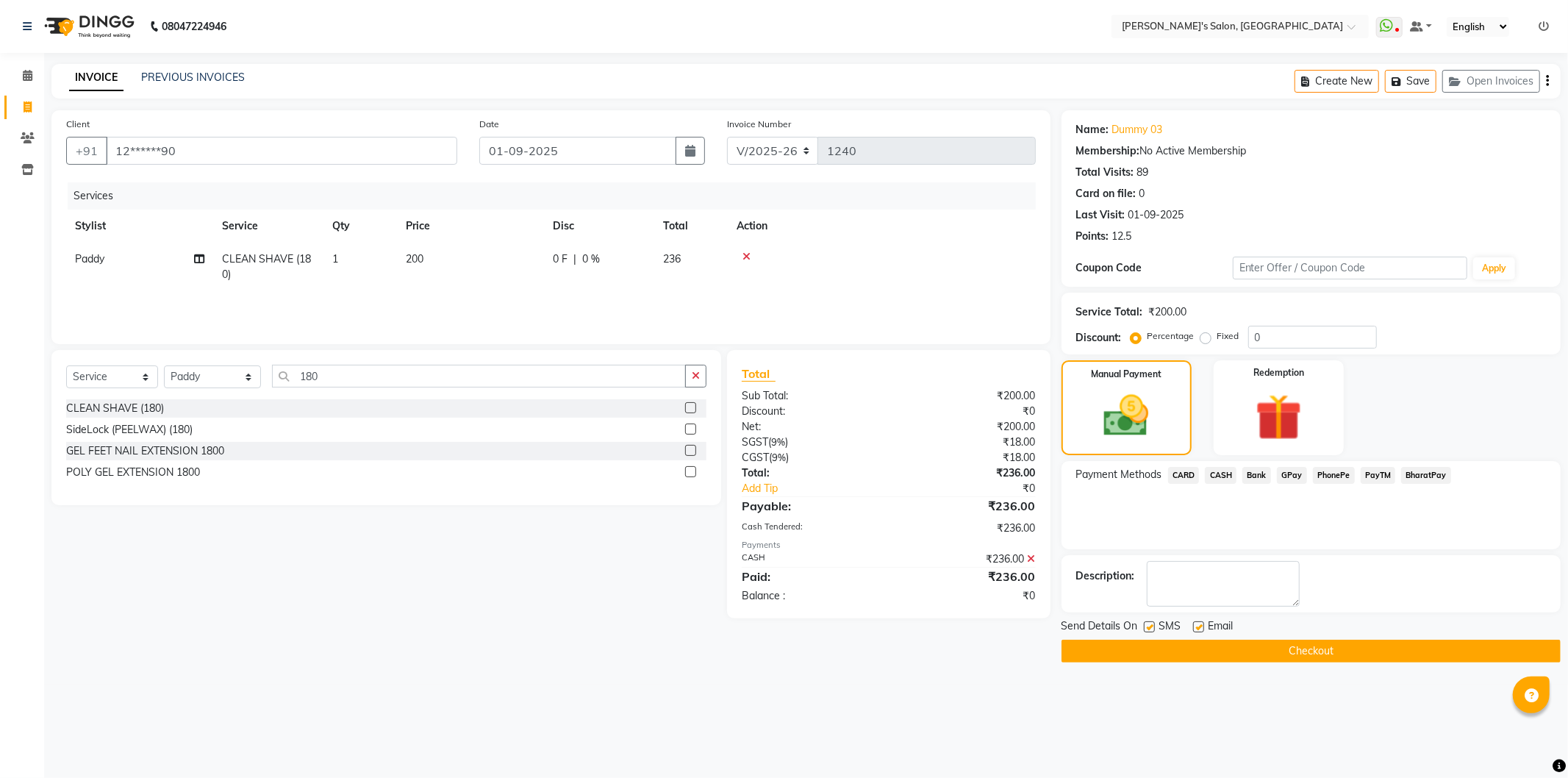
click at [1297, 653] on button "Checkout" at bounding box center [1311, 651] width 499 height 23
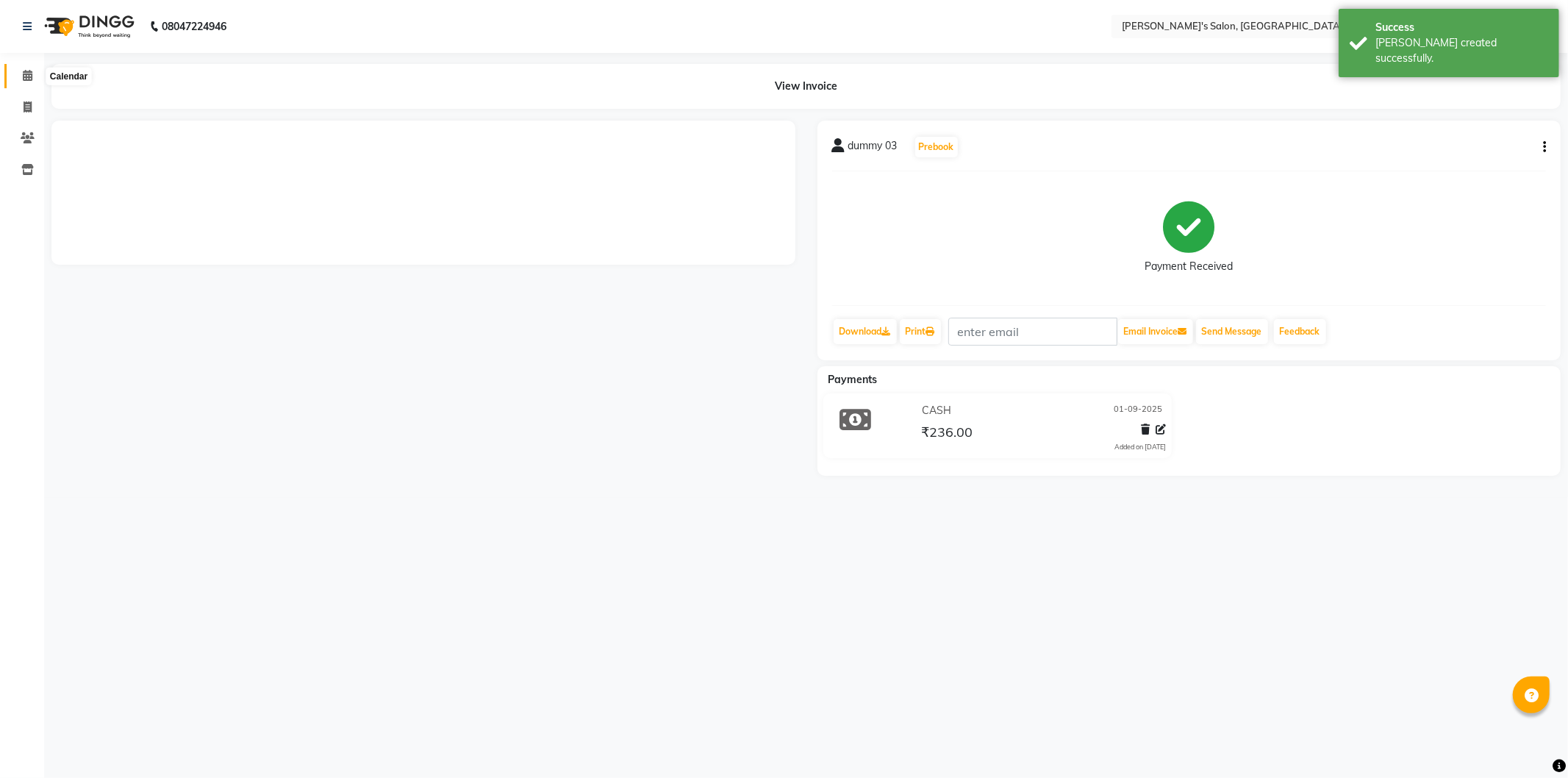
click at [22, 66] on link "Calendar" at bounding box center [22, 76] width 35 height 25
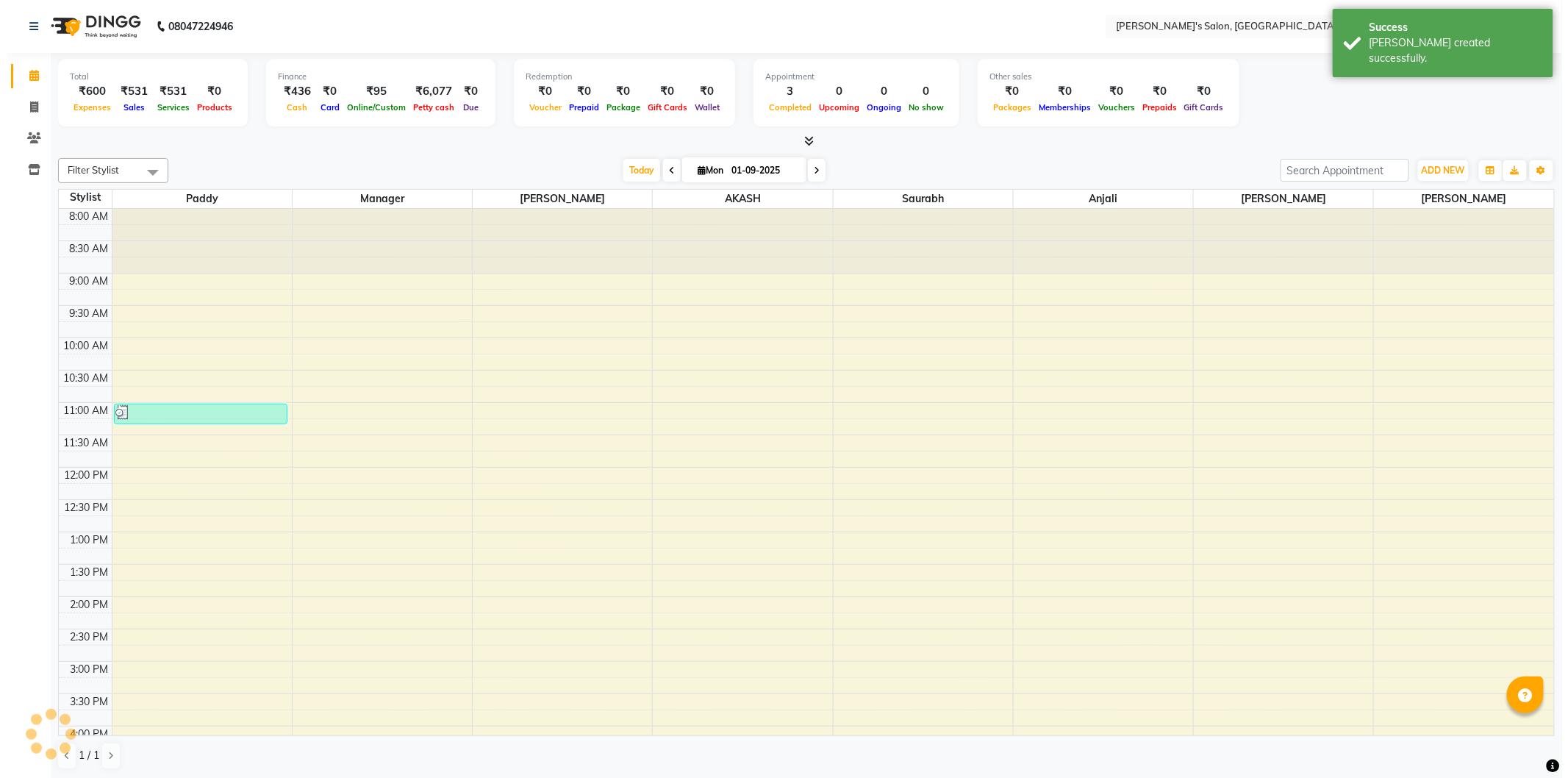
scroll to position [355, 0]
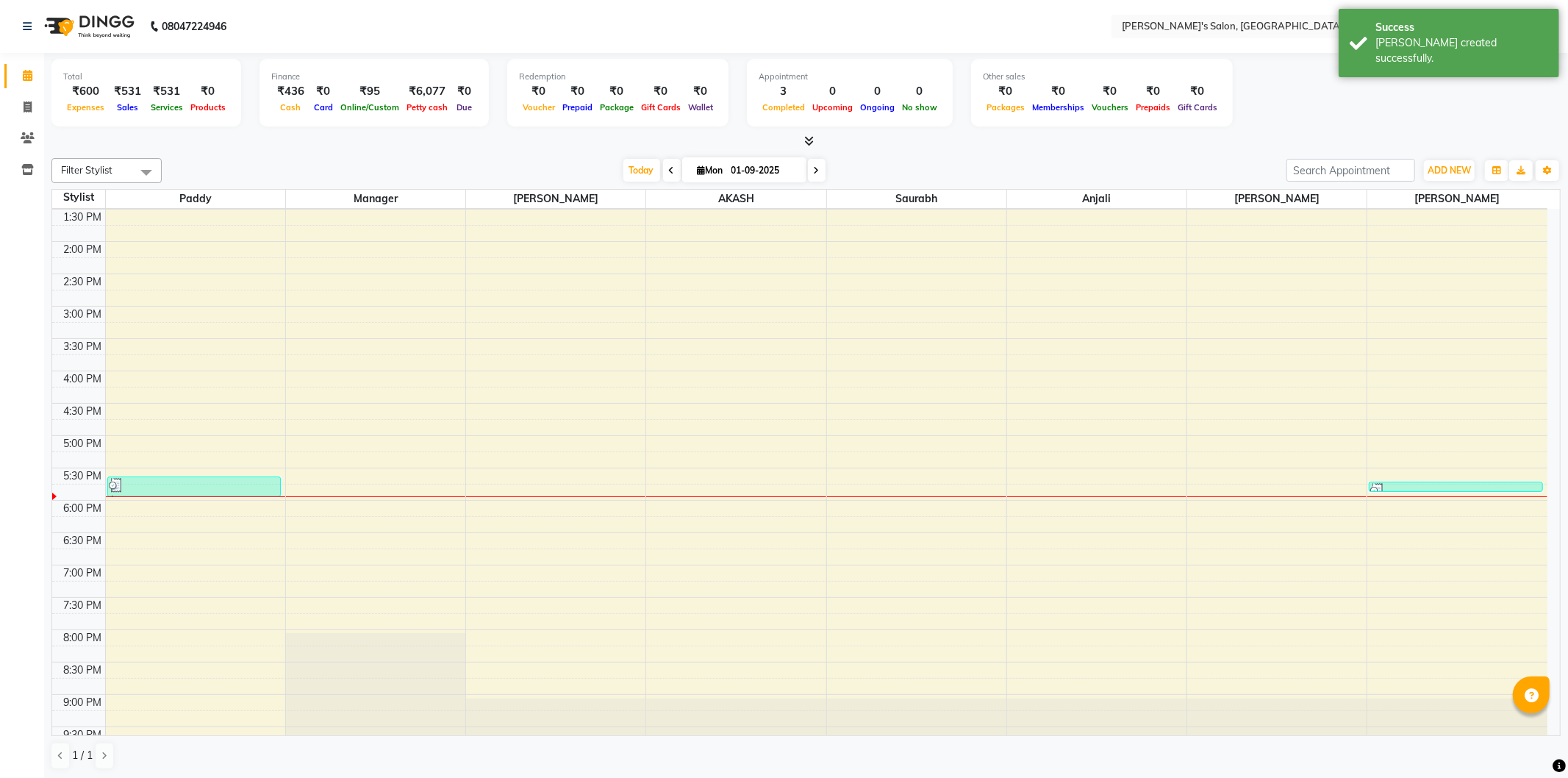
click at [805, 140] on icon at bounding box center [809, 140] width 10 height 11
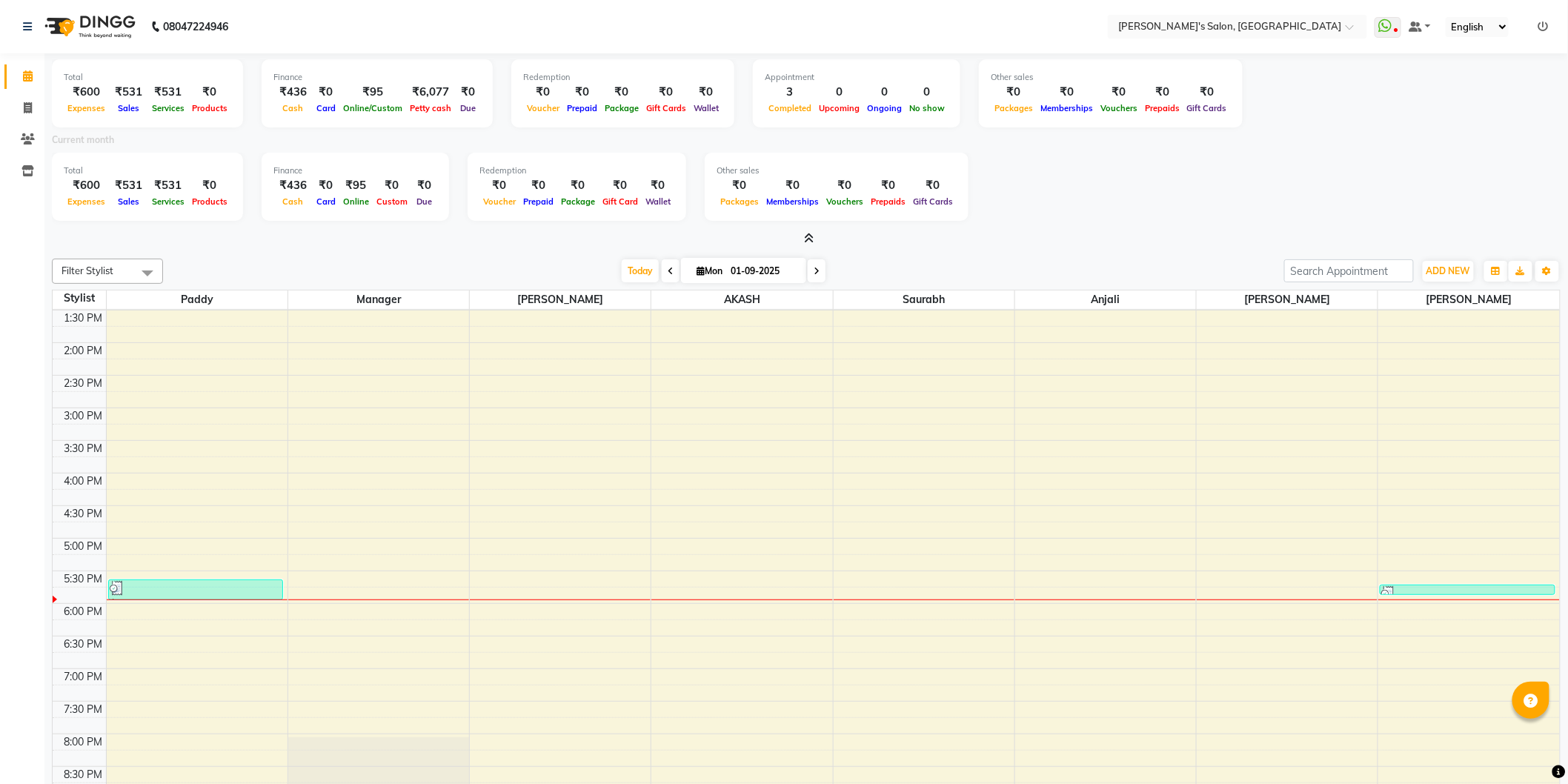
click at [811, 235] on icon at bounding box center [810, 237] width 10 height 11
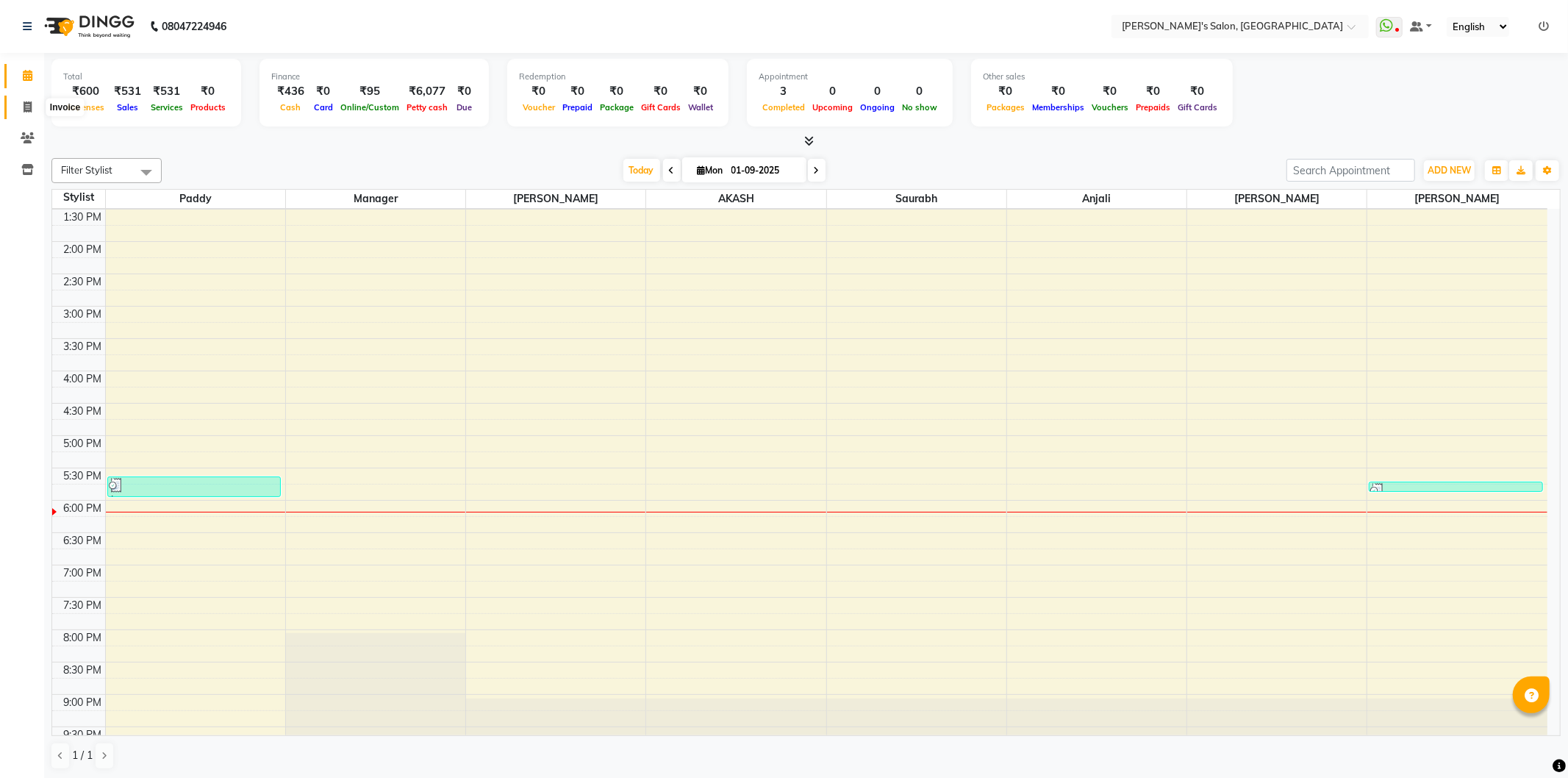
click at [25, 105] on icon at bounding box center [28, 106] width 8 height 11
select select "service"
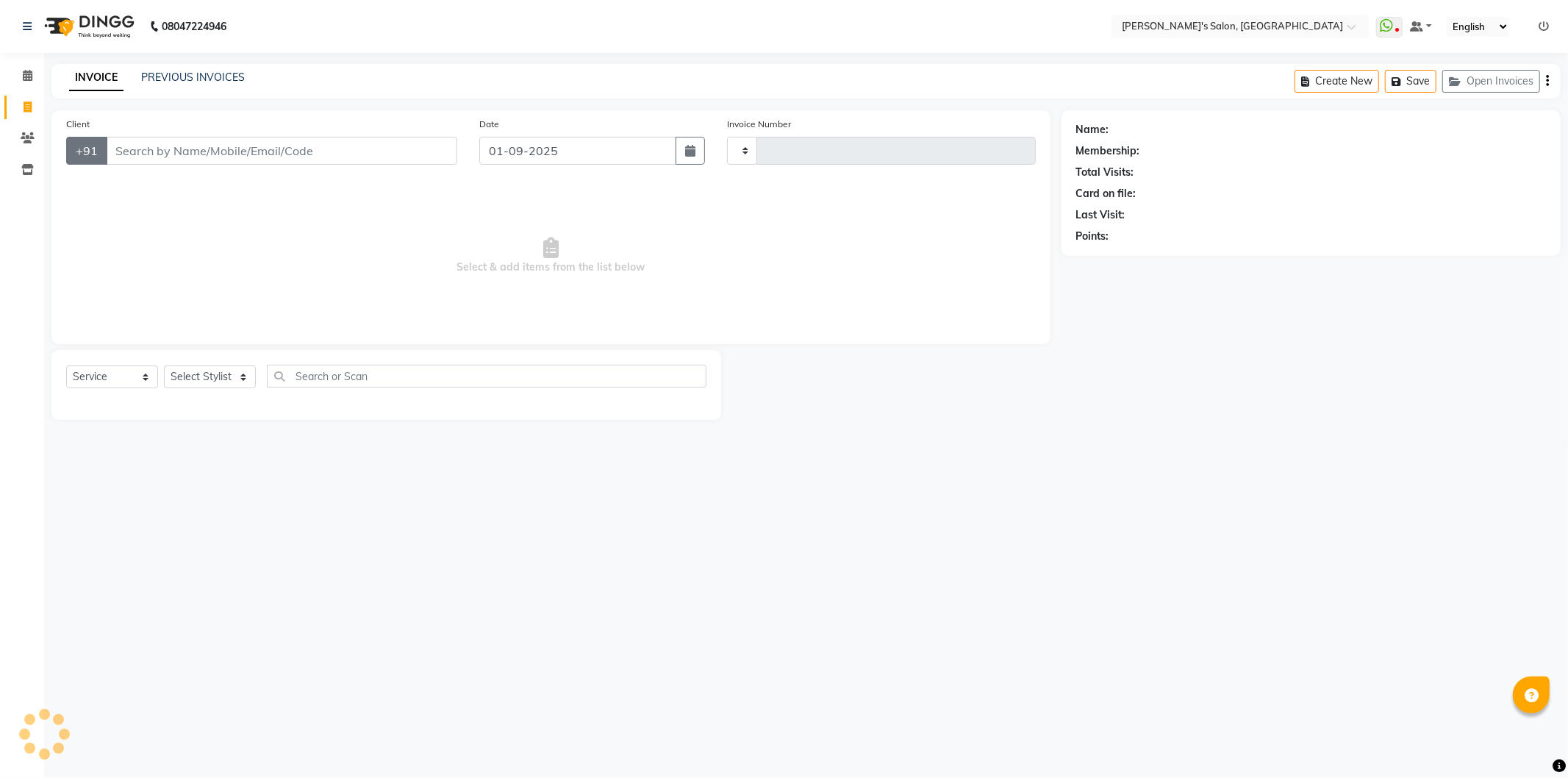
type input "1241"
select select "7366"
drag, startPoint x: 244, startPoint y: 373, endPoint x: 256, endPoint y: 358, distance: 19.2
click at [245, 373] on select "Select Stylist AKASH ANIL KONDHAMANGALE Anjali Manager [PERSON_NAME] [PERSON_NA…" at bounding box center [212, 377] width 97 height 23
select select "75759"
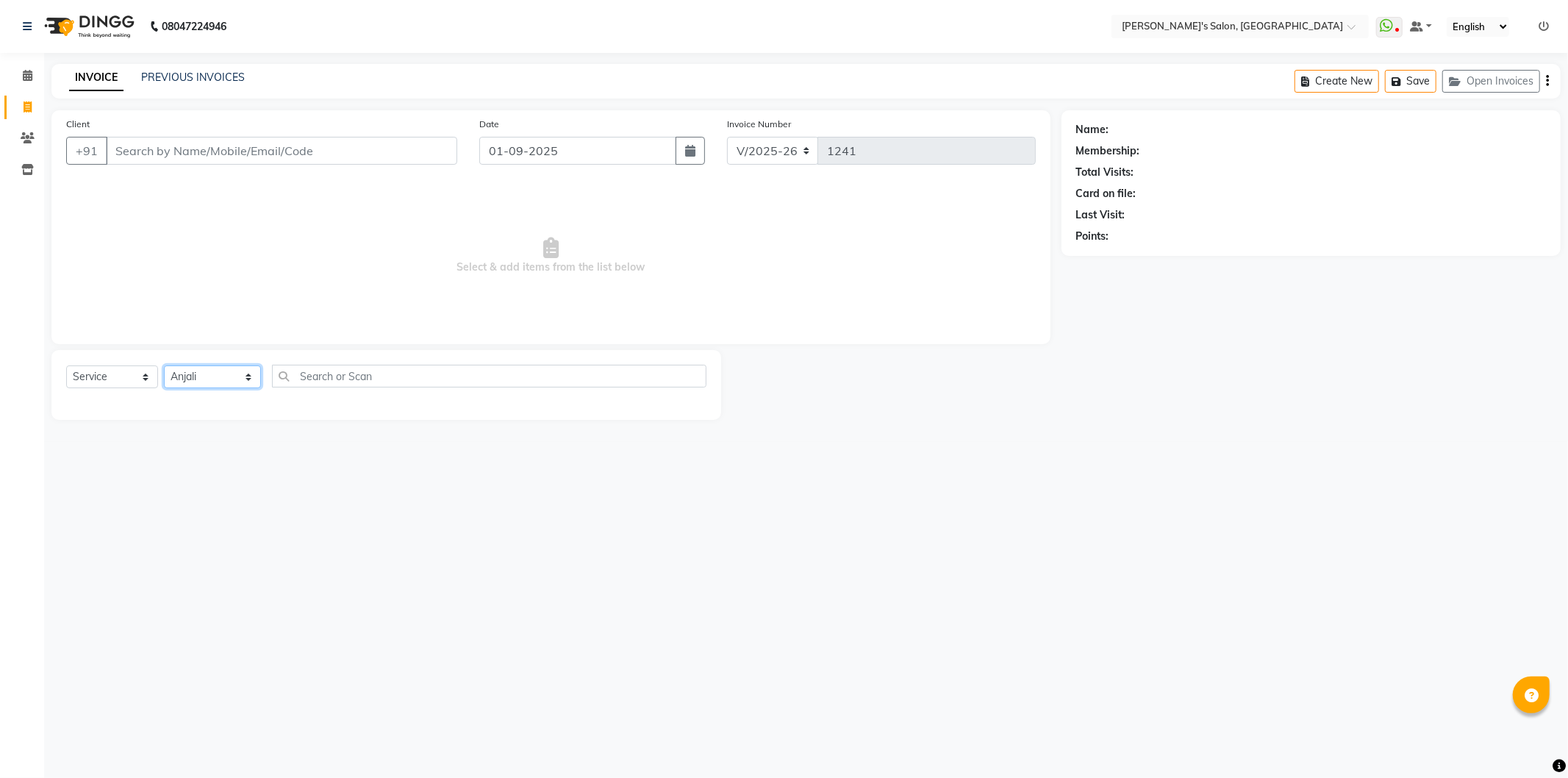
click at [164, 366] on select "Select Stylist AKASH ANIL KONDHAMANGALE Anjali Manager [PERSON_NAME] [PERSON_NA…" at bounding box center [212, 377] width 97 height 23
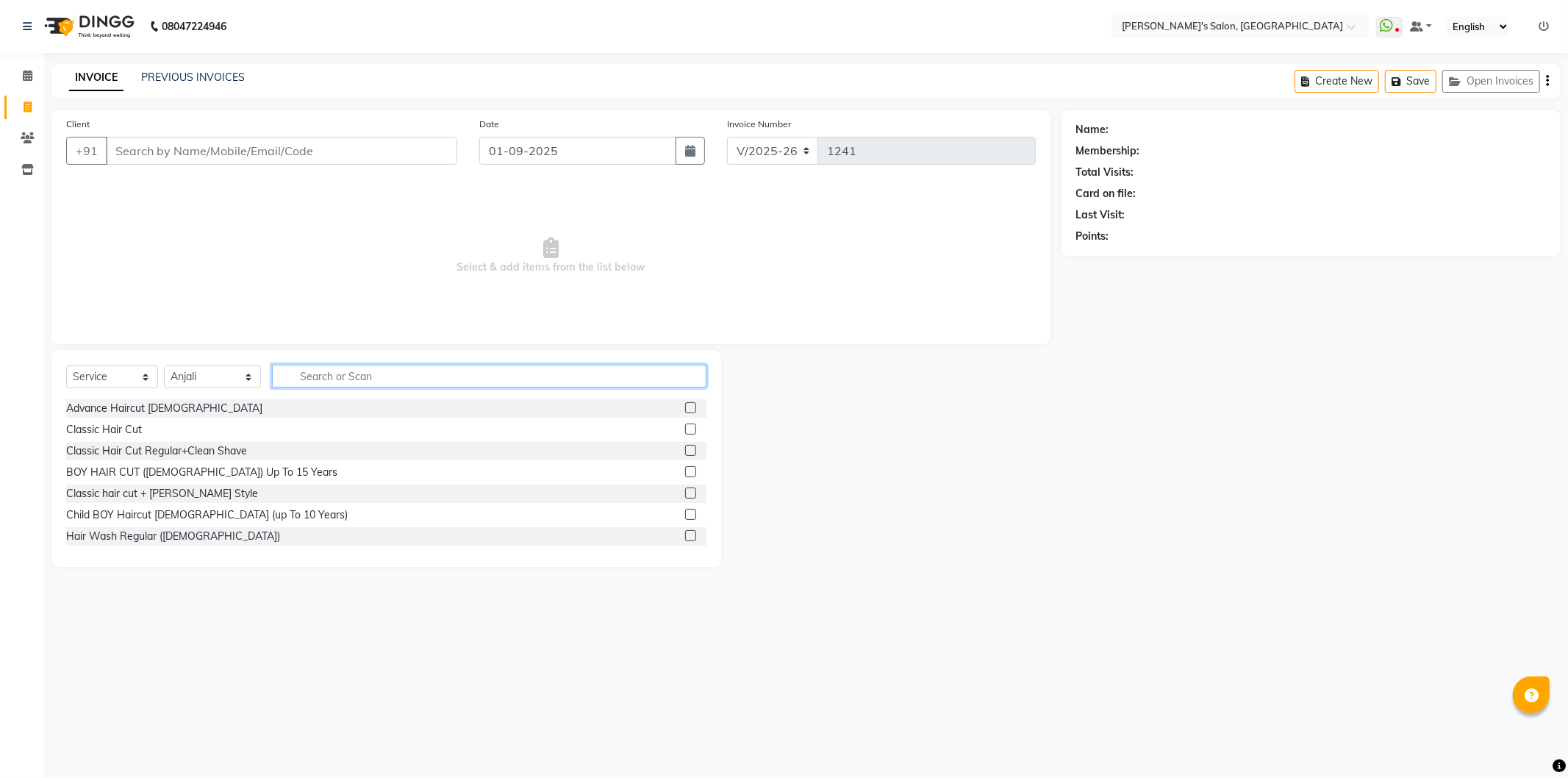
click at [335, 378] on input "text" at bounding box center [489, 376] width 435 height 23
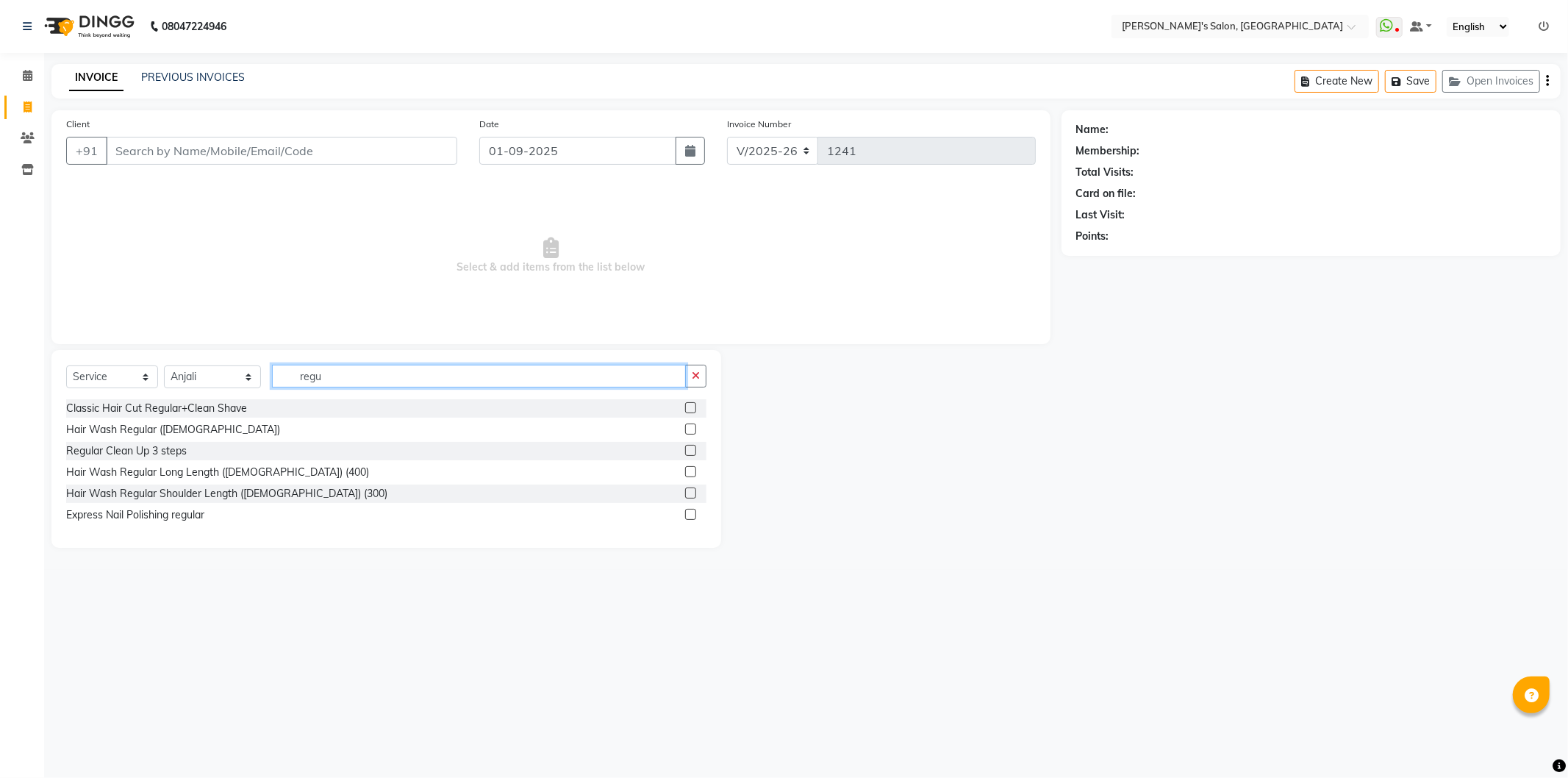
type input "regu"
click at [691, 495] on label at bounding box center [690, 493] width 11 height 11
click at [691, 495] on input "checkbox" at bounding box center [690, 494] width 10 height 10
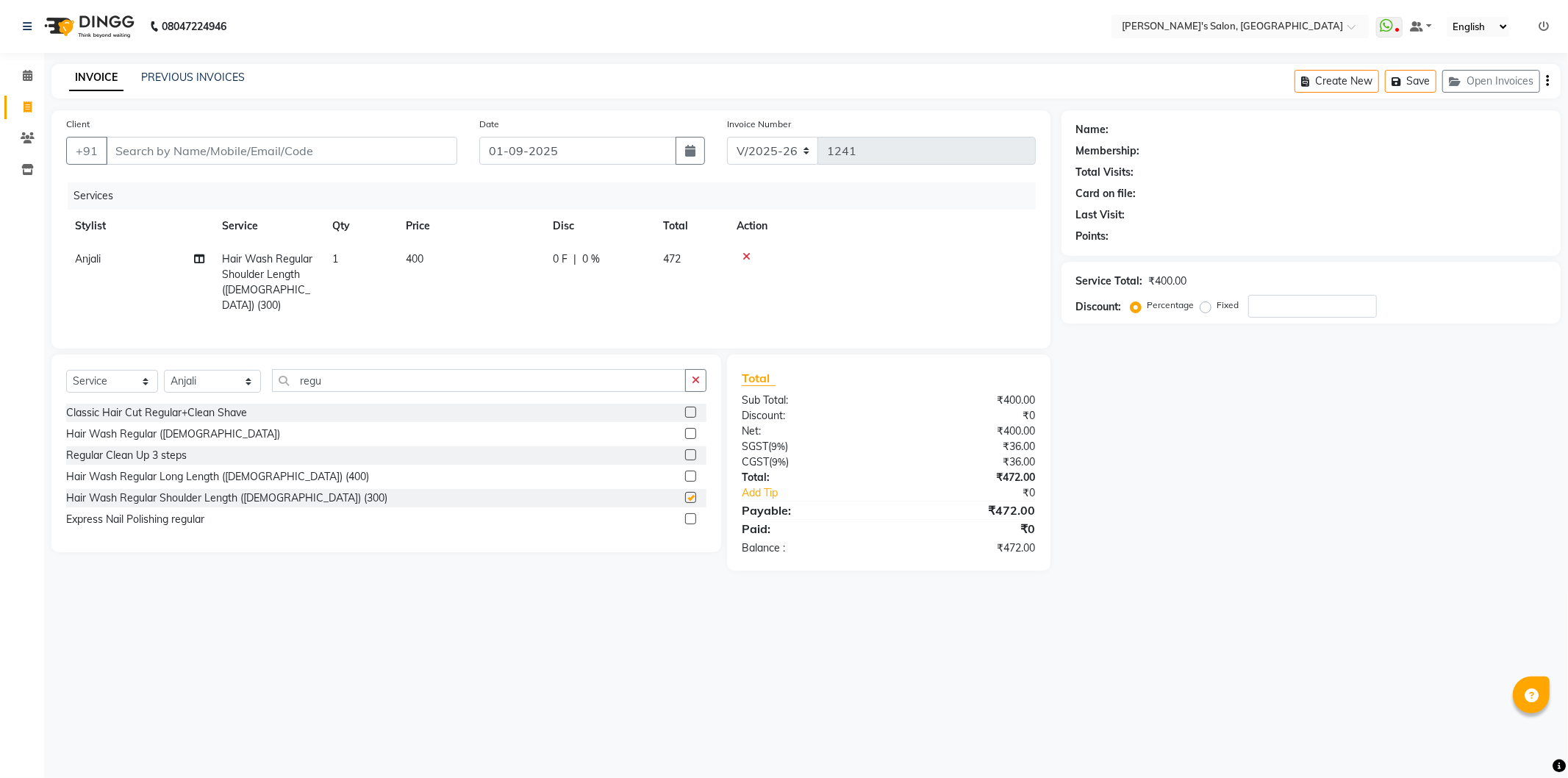
checkbox input "false"
click at [409, 255] on span "400" at bounding box center [415, 258] width 18 height 13
select select "75759"
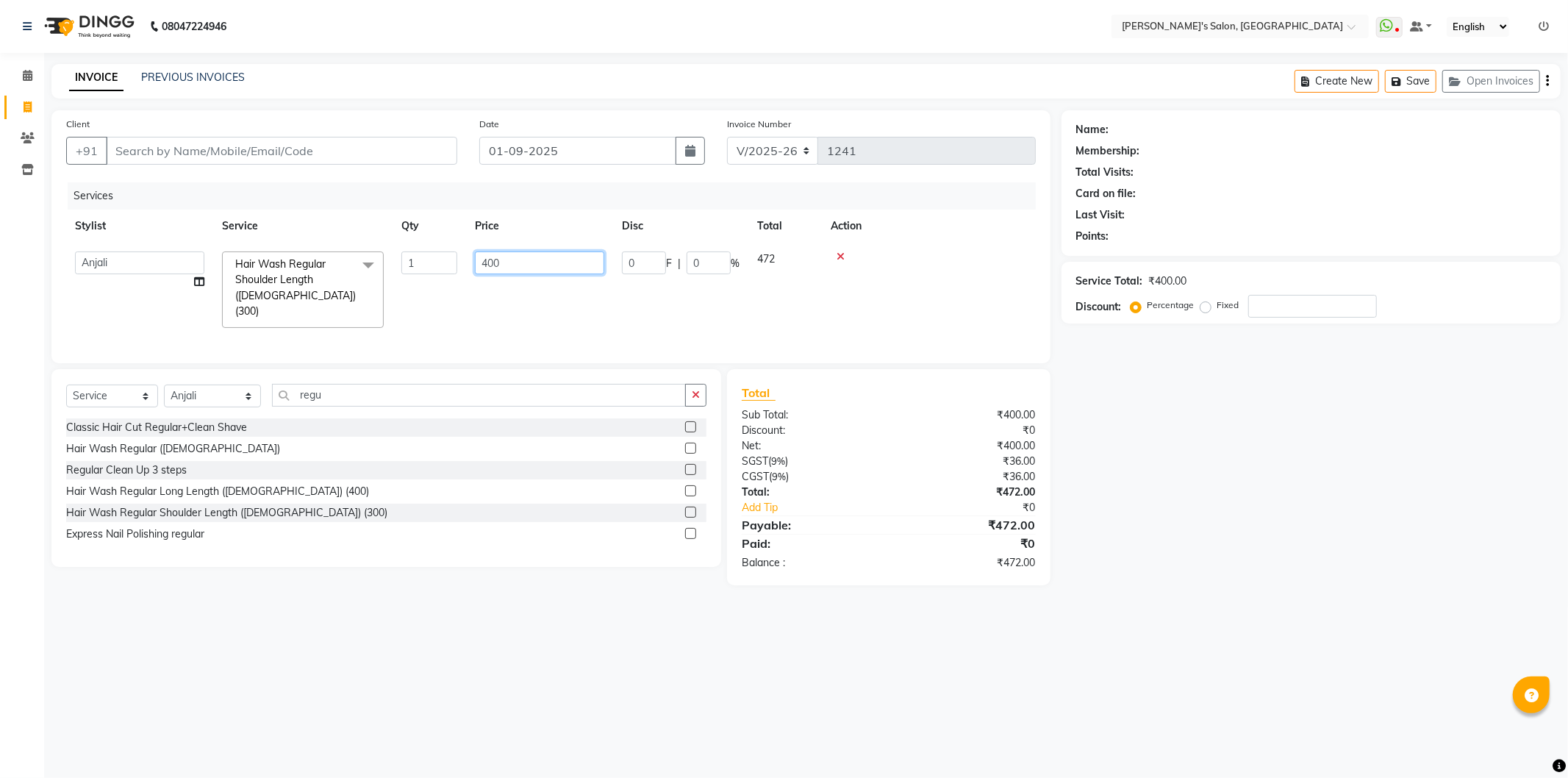
click at [487, 259] on input "400" at bounding box center [539, 262] width 129 height 23
type input "300"
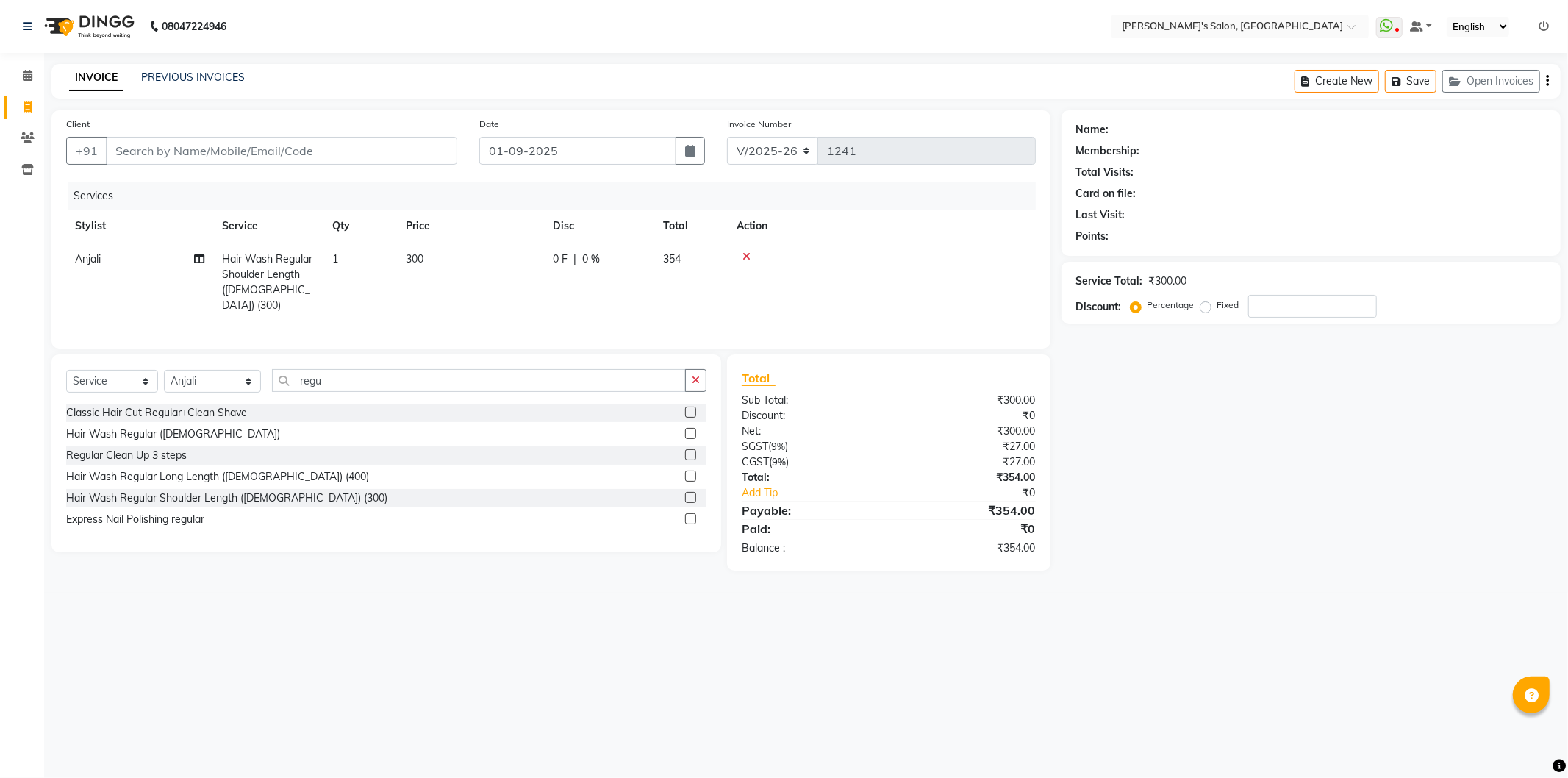
click at [597, 687] on div "08047224946 Select Location × Girja's Salon, Kharadi WhatsApp Status ✕ Status: …" at bounding box center [784, 389] width 1568 height 778
click at [254, 381] on select "Select Stylist AKASH ANIL KONDHAMANGALE Anjali Manager [PERSON_NAME] [PERSON_NA…" at bounding box center [212, 381] width 97 height 23
select select "65667"
click at [164, 370] on select "Select Stylist AKASH ANIL KONDHAMANGALE Anjali Manager [PERSON_NAME] [PERSON_NA…" at bounding box center [212, 381] width 97 height 23
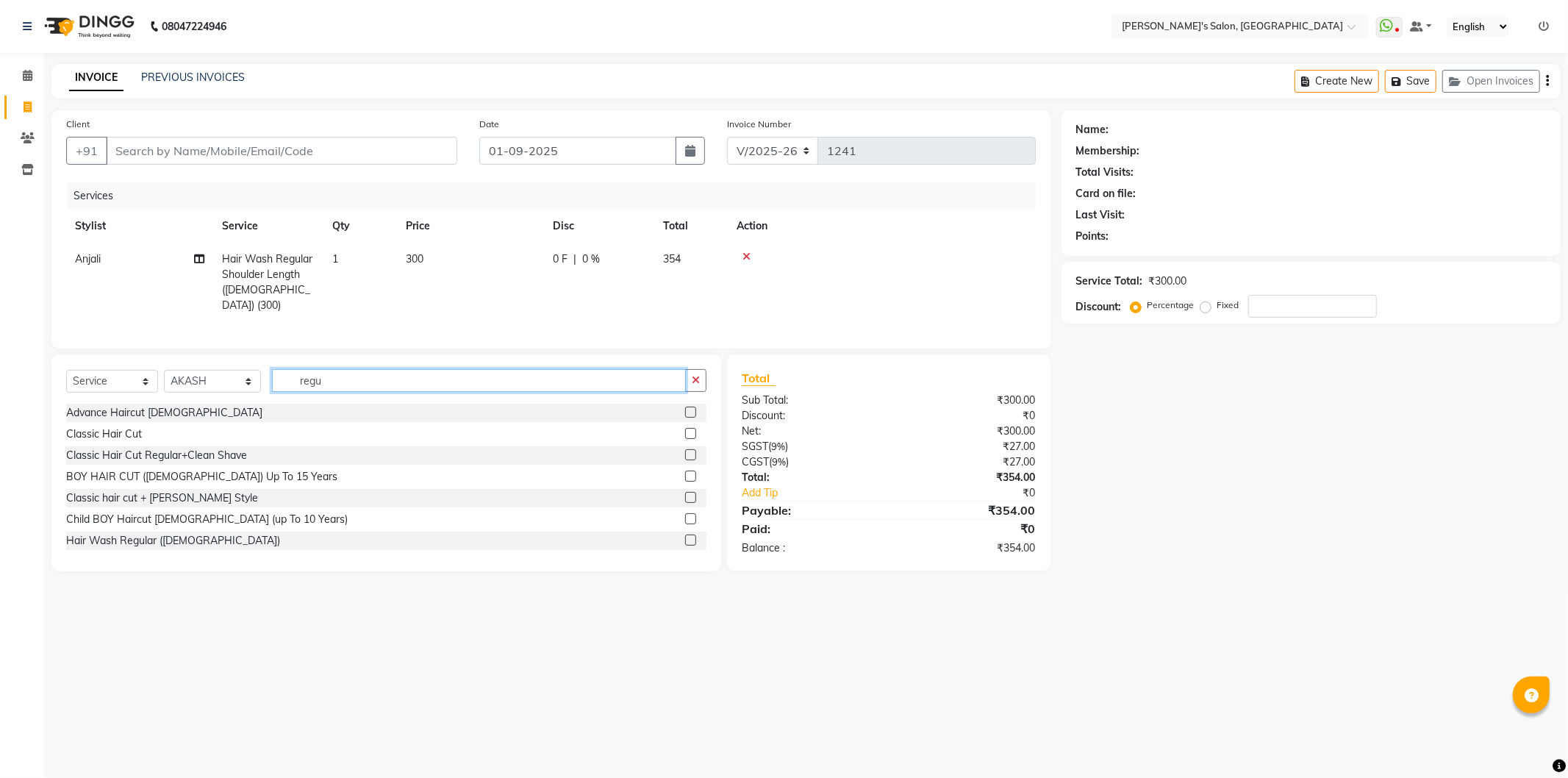
click at [342, 376] on input "regu" at bounding box center [479, 380] width 414 height 23
type input "r"
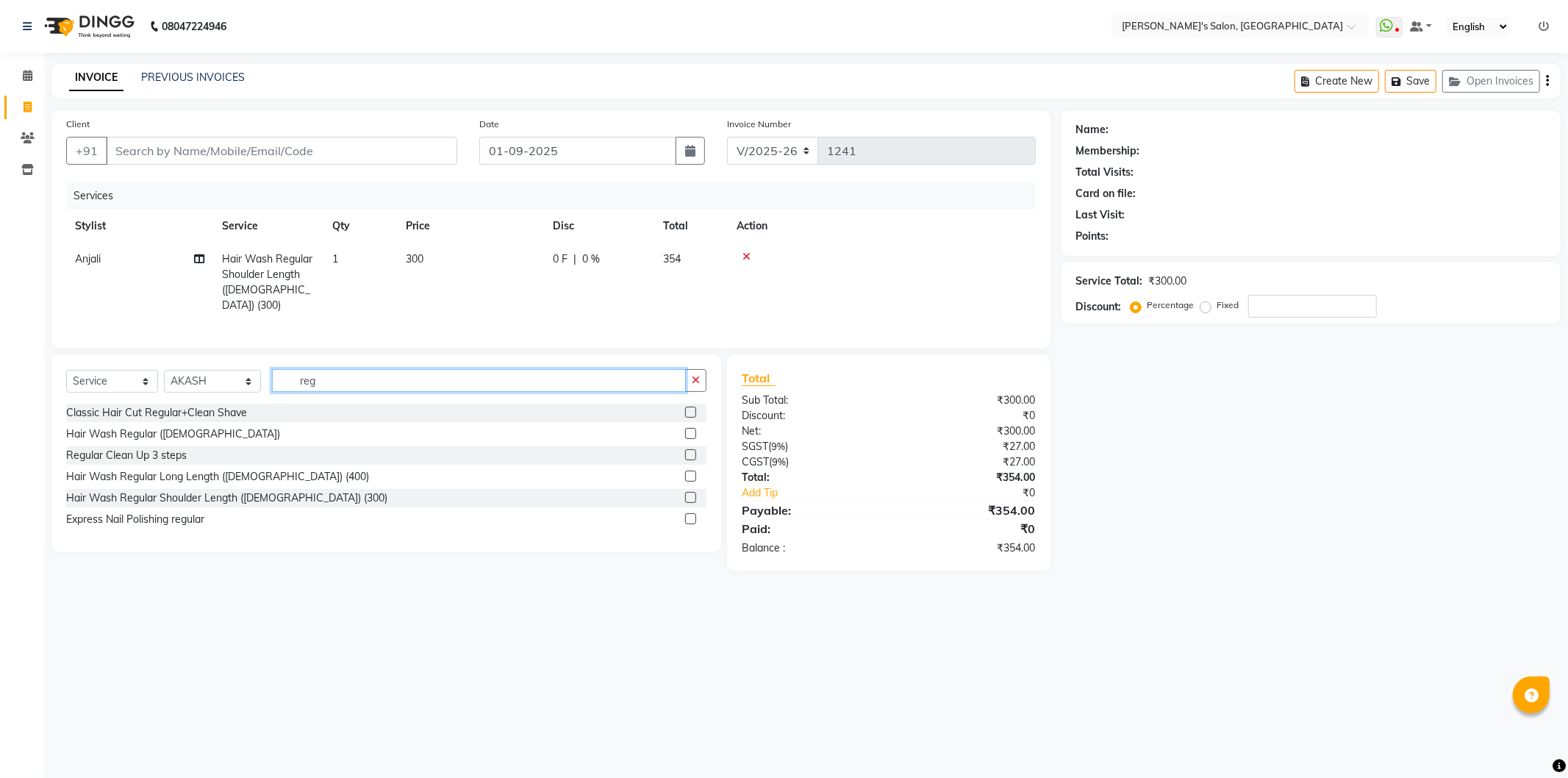
type input "regu"
click at [686, 493] on label at bounding box center [690, 497] width 11 height 11
click at [686, 493] on input "checkbox" at bounding box center [690, 498] width 10 height 10
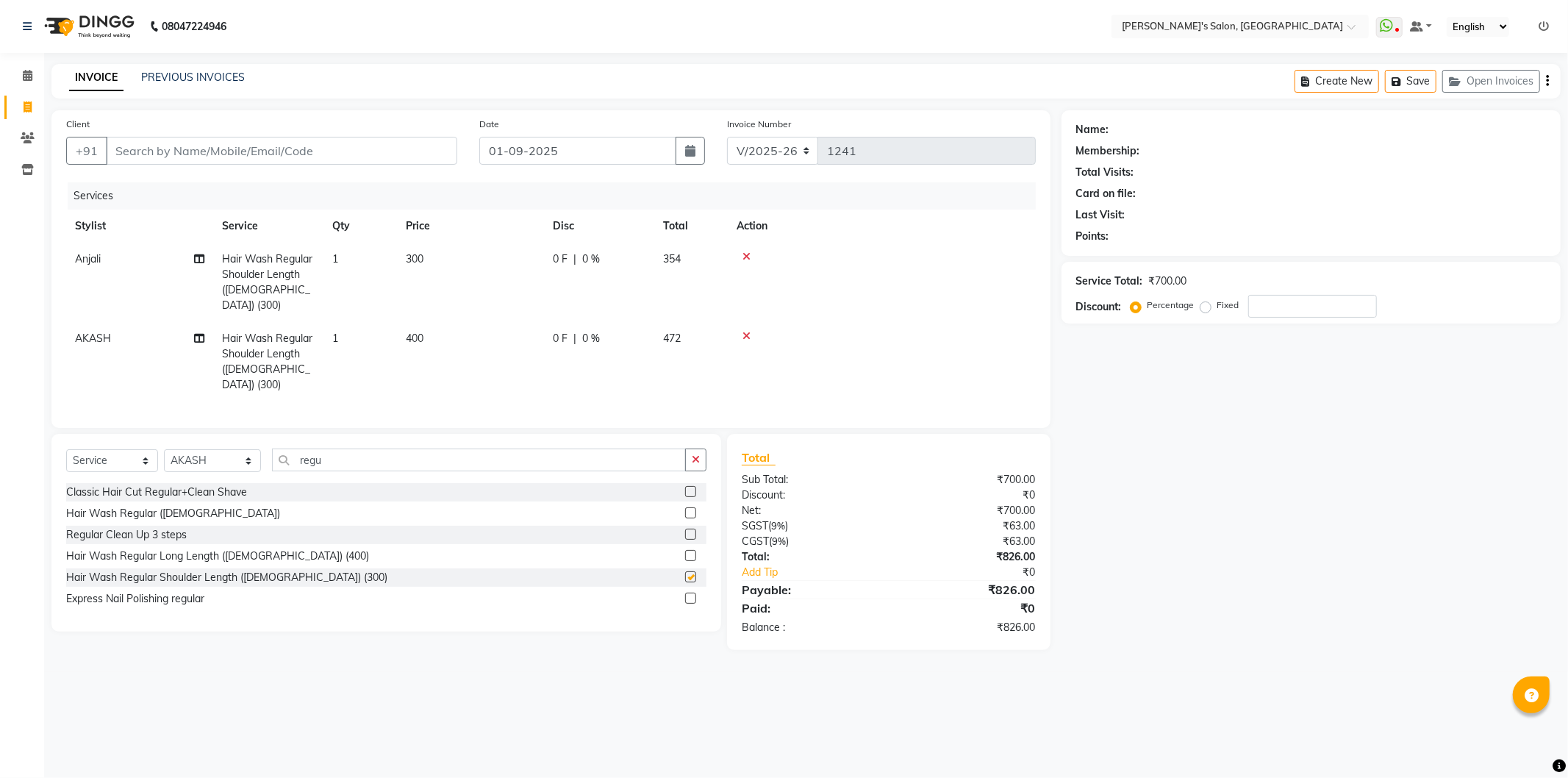
checkbox input "false"
click at [357, 449] on input "regu" at bounding box center [479, 460] width 414 height 23
type input "r"
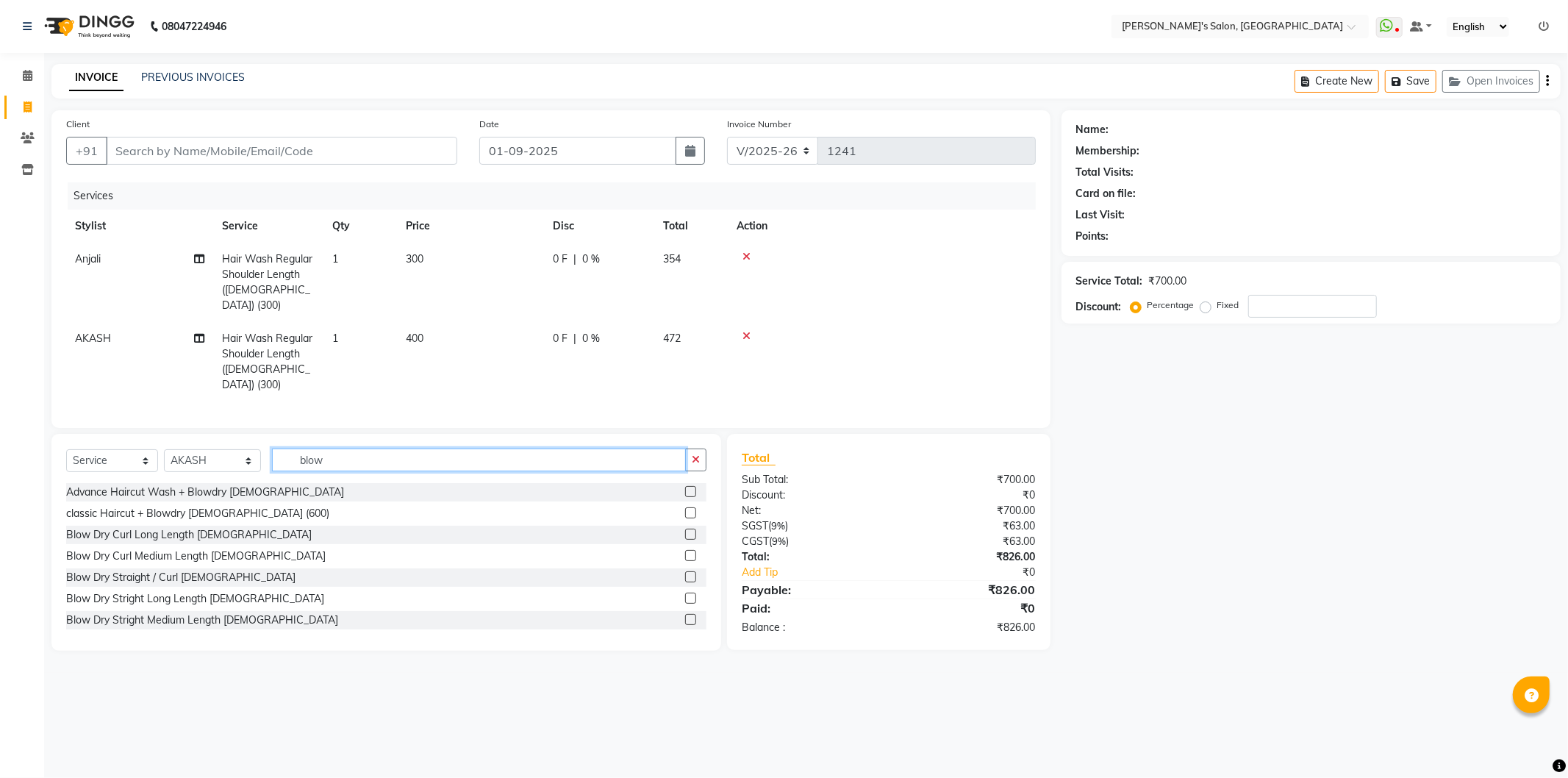
type input "blow"
click at [685, 614] on label at bounding box center [690, 619] width 11 height 11
click at [685, 615] on input "checkbox" at bounding box center [690, 620] width 10 height 10
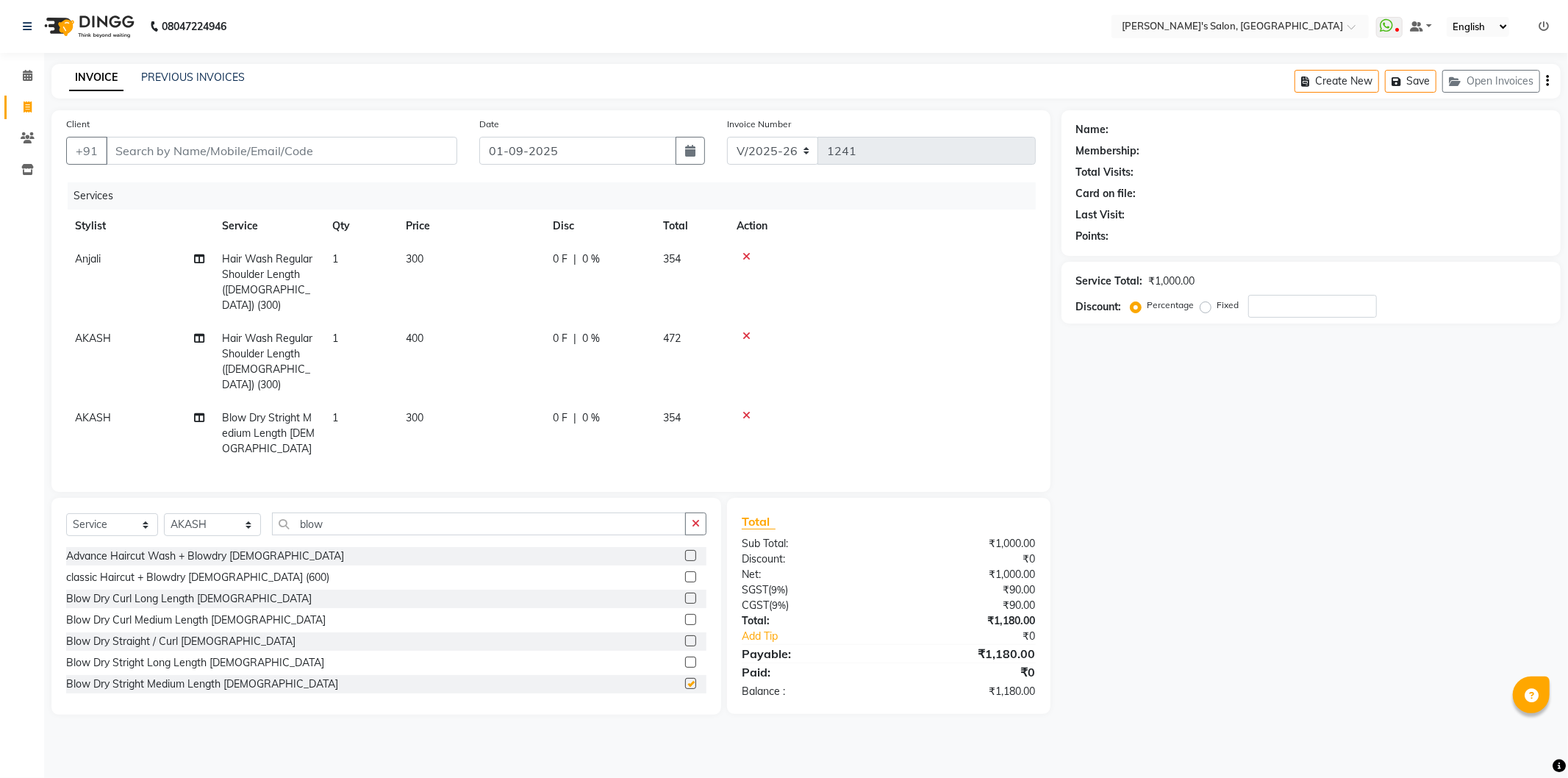
checkbox input "false"
click at [211, 156] on input "Client" at bounding box center [281, 151] width 352 height 28
type input "8"
type input "0"
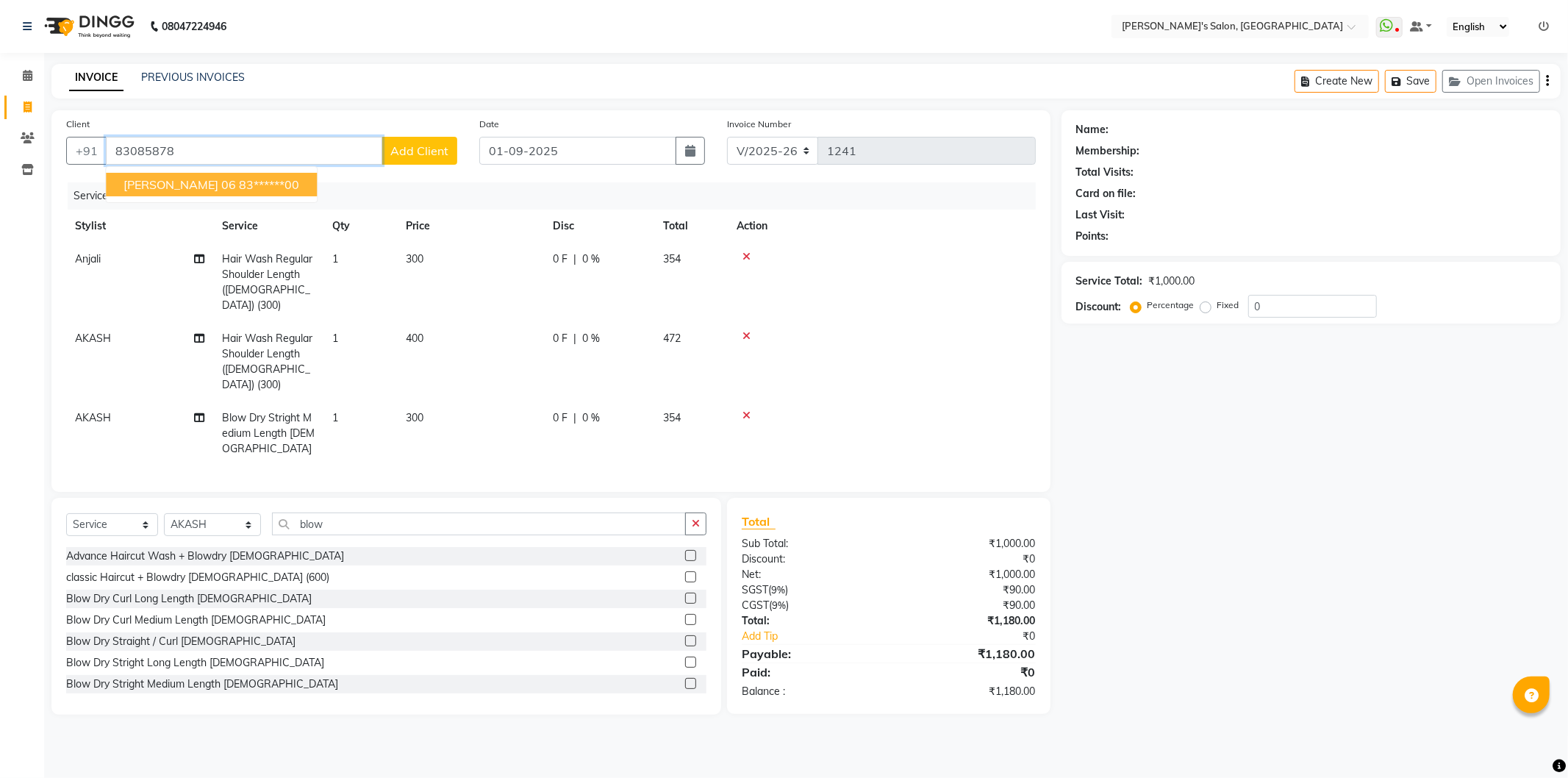
click at [173, 181] on span "[PERSON_NAME] 06" at bounding box center [179, 184] width 112 height 15
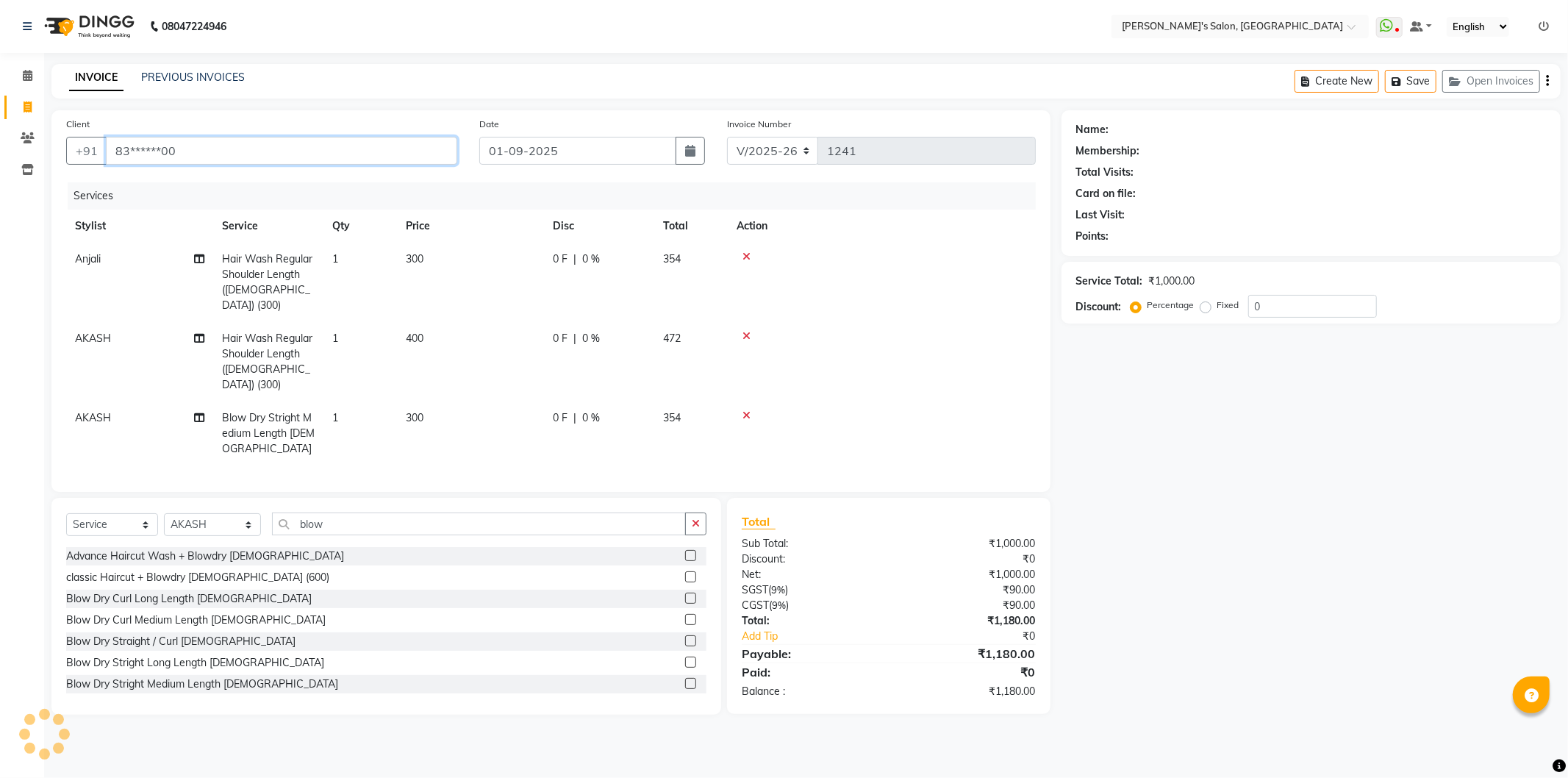
type input "83******00"
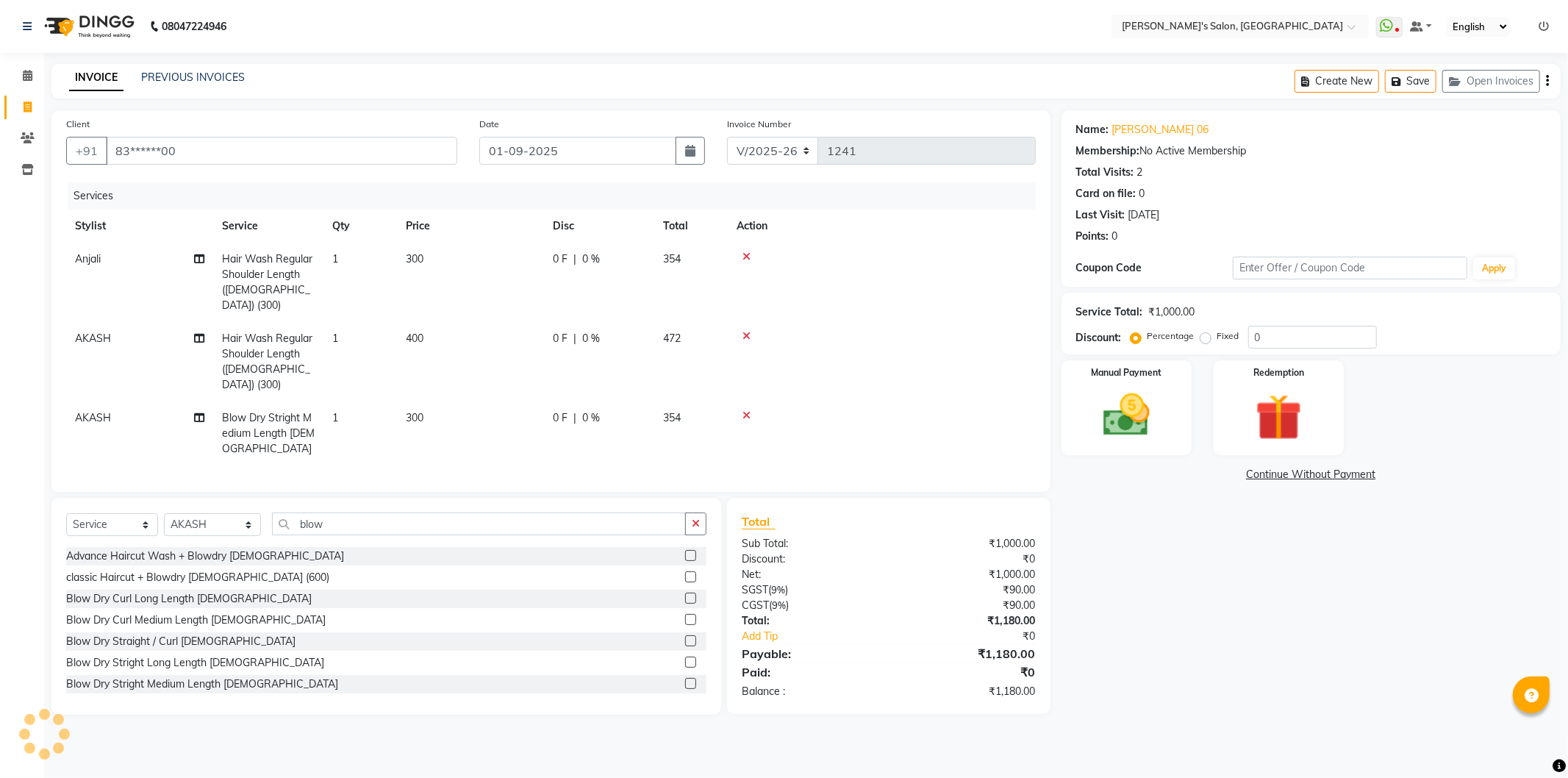
click at [1280, 648] on div "Name: [PERSON_NAME] 06 Membership: No Active Membership Total Visits: 2 Card on…" at bounding box center [1317, 412] width 511 height 604
click at [1135, 433] on img at bounding box center [1126, 415] width 79 height 56
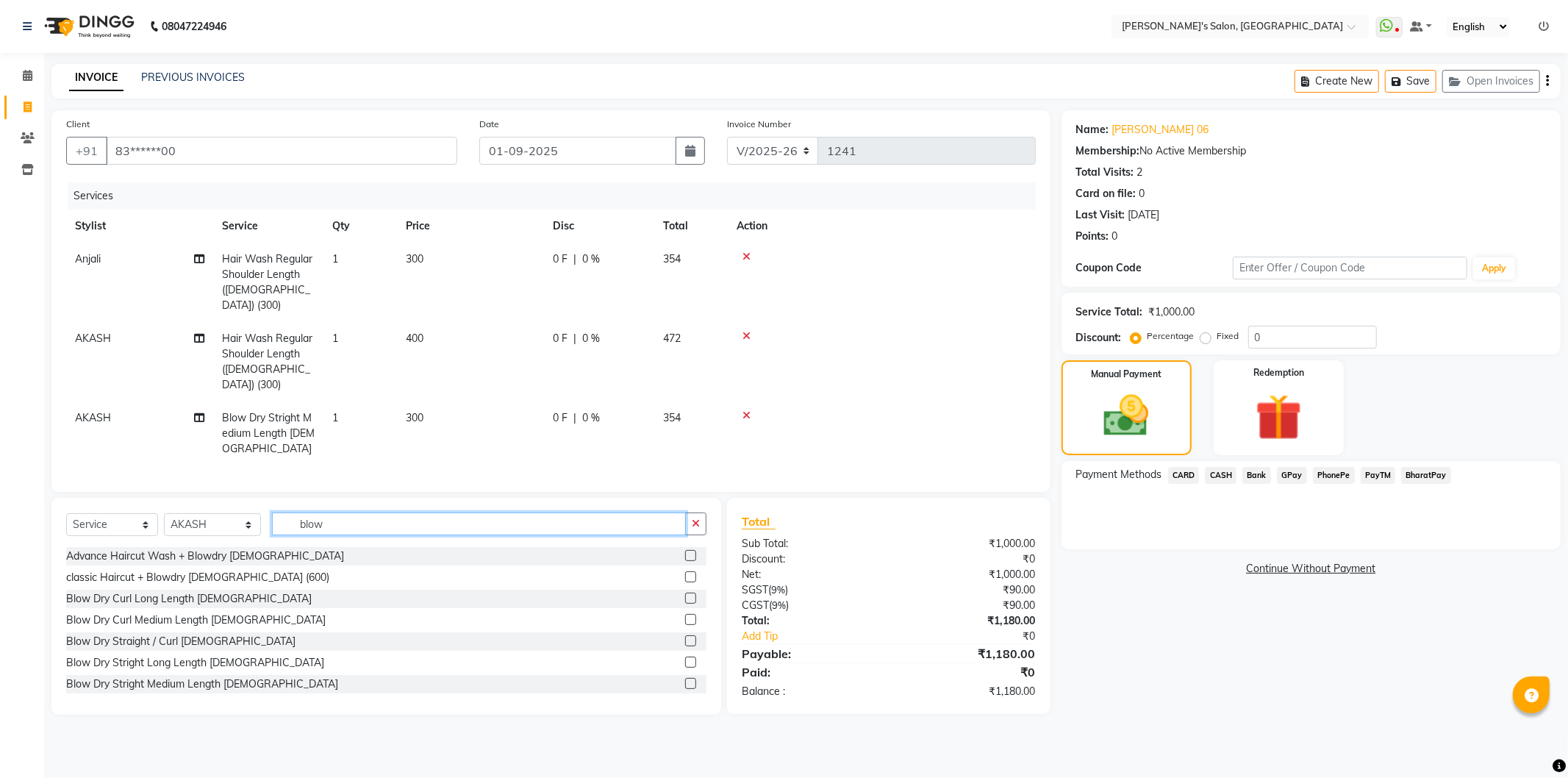
click at [348, 513] on input "blow" at bounding box center [479, 524] width 414 height 23
type input "b"
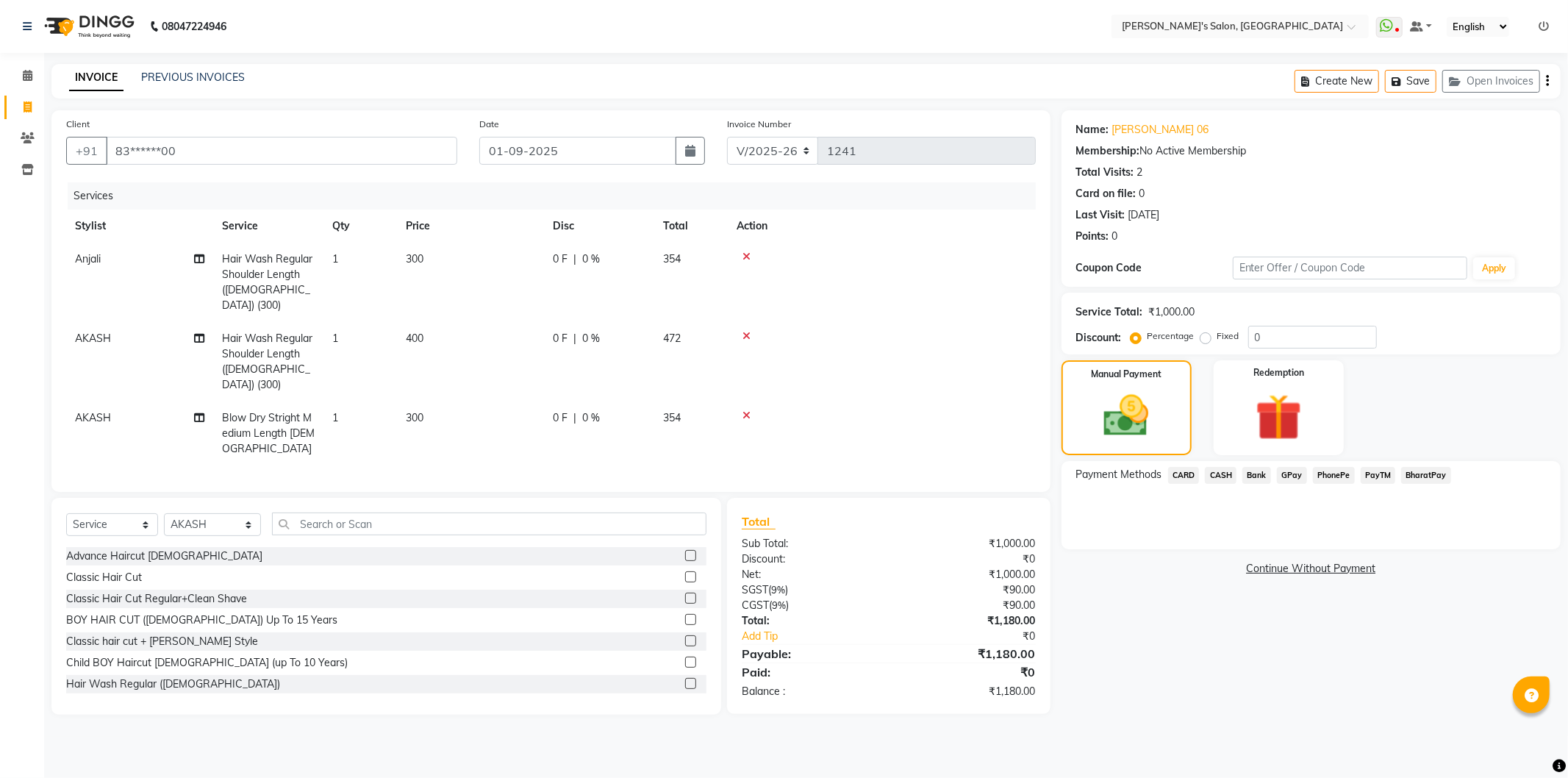
click at [1380, 476] on span "PayTM" at bounding box center [1379, 475] width 35 height 17
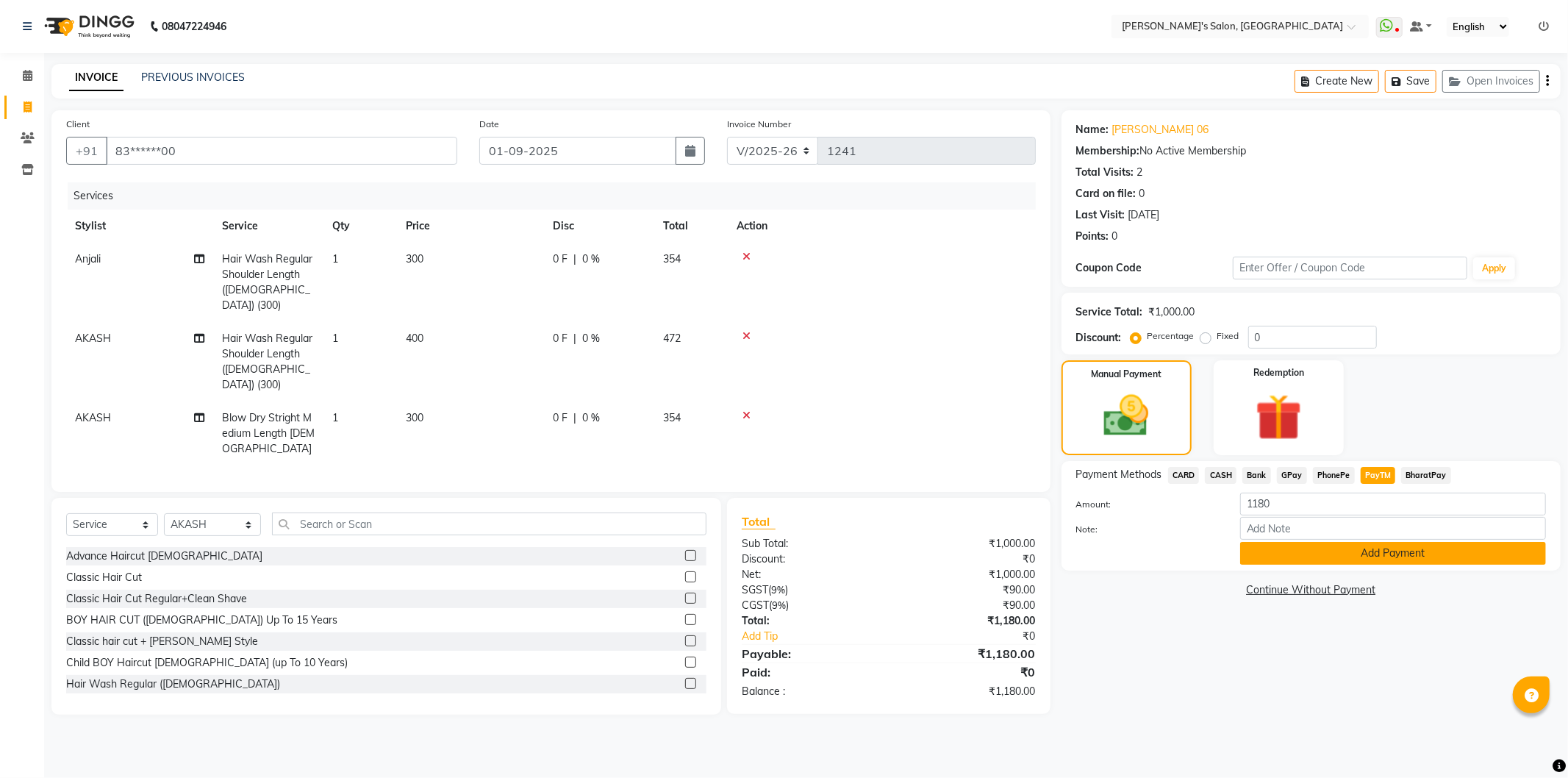
click at [1398, 554] on button "Add Payment" at bounding box center [1393, 553] width 306 height 23
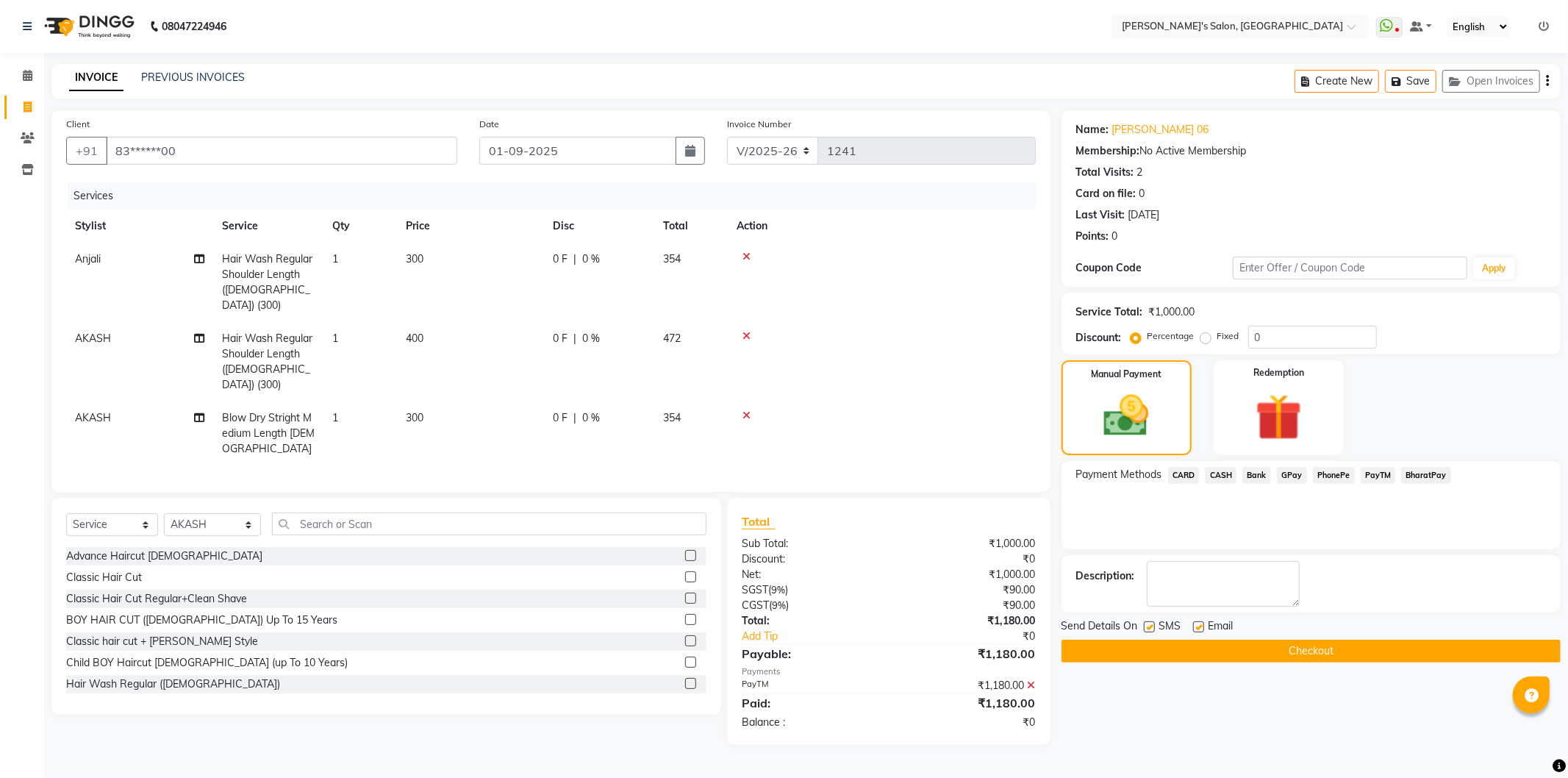
click at [1254, 650] on button "Checkout" at bounding box center [1311, 651] width 499 height 23
click at [23, 77] on icon at bounding box center [28, 75] width 10 height 11
click at [1243, 644] on button "Checkout" at bounding box center [1311, 651] width 499 height 23
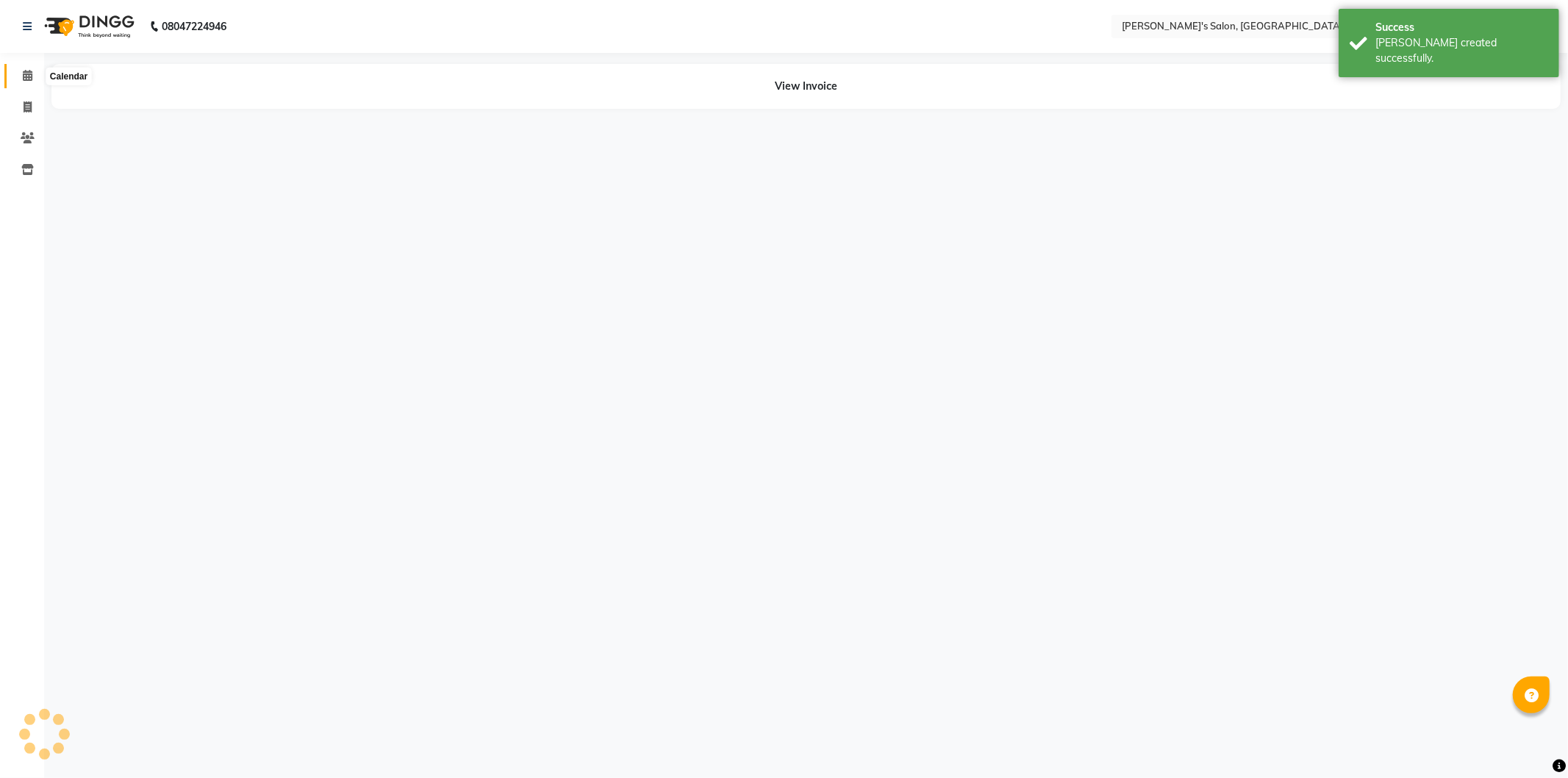
click at [25, 74] on icon at bounding box center [28, 75] width 10 height 11
